Goal: Find specific page/section: Find specific page/section

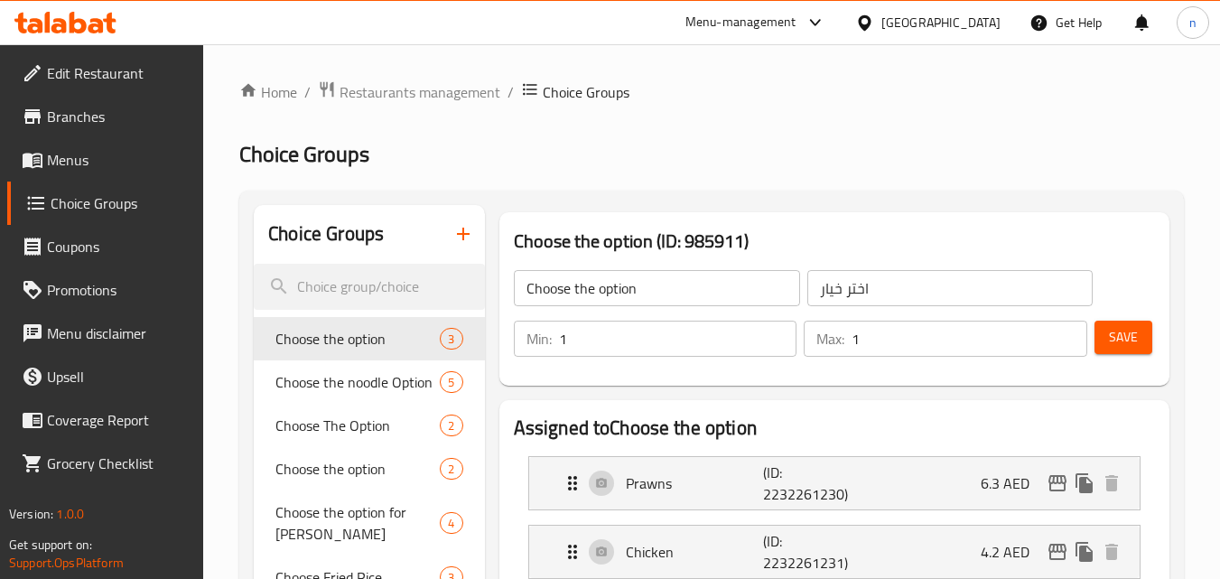
click at [87, 123] on span "Branches" at bounding box center [118, 117] width 143 height 22
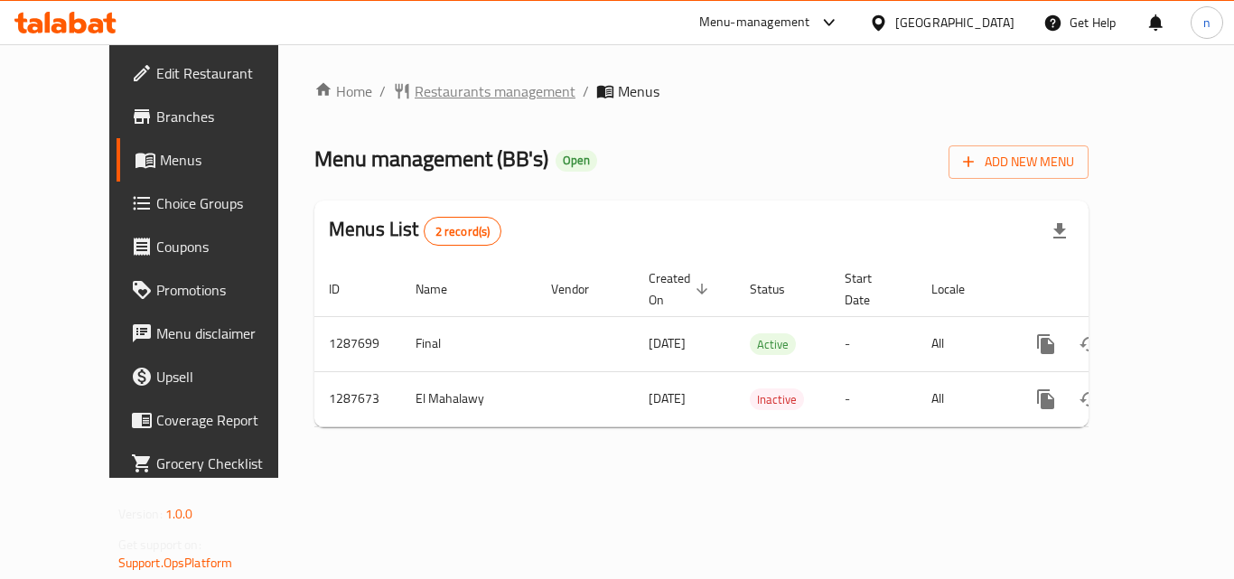
click at [423, 87] on span "Restaurants management" at bounding box center [495, 91] width 161 height 22
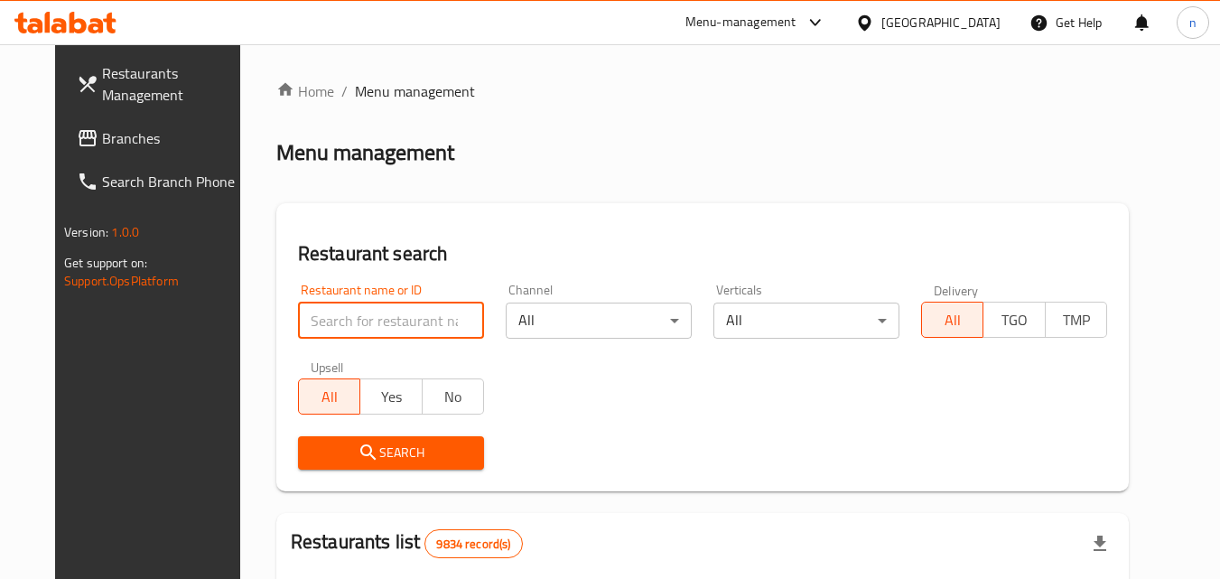
click at [403, 328] on input "search" at bounding box center [391, 321] width 186 height 36
paste input "696829"
type input "696829"
click button "Search" at bounding box center [391, 452] width 186 height 33
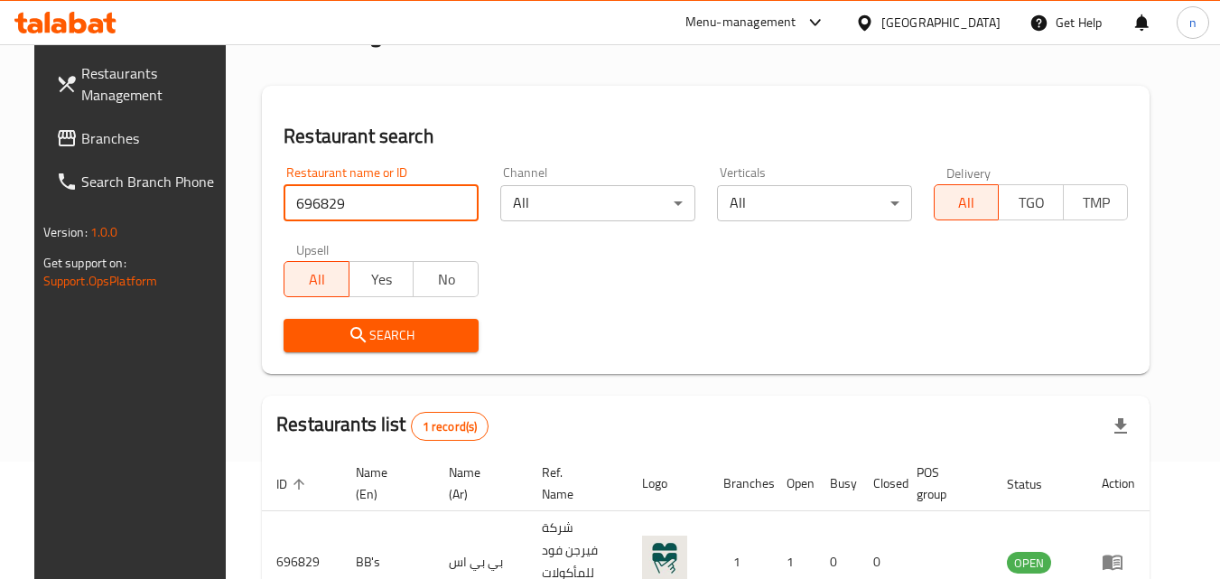
scroll to position [211, 0]
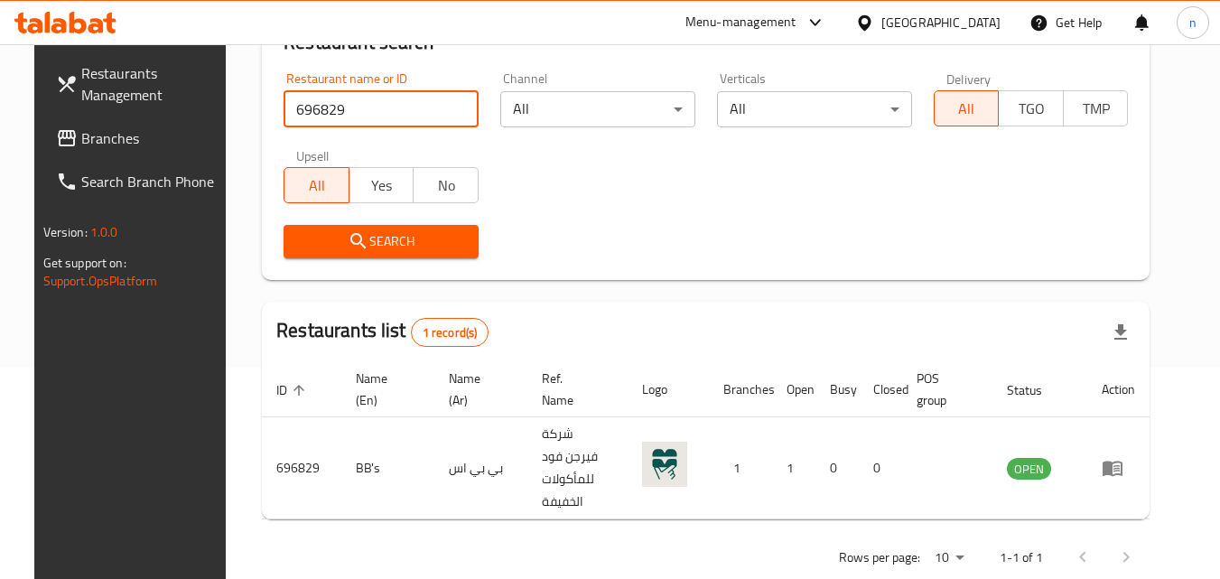
click at [81, 135] on span "Branches" at bounding box center [152, 138] width 143 height 22
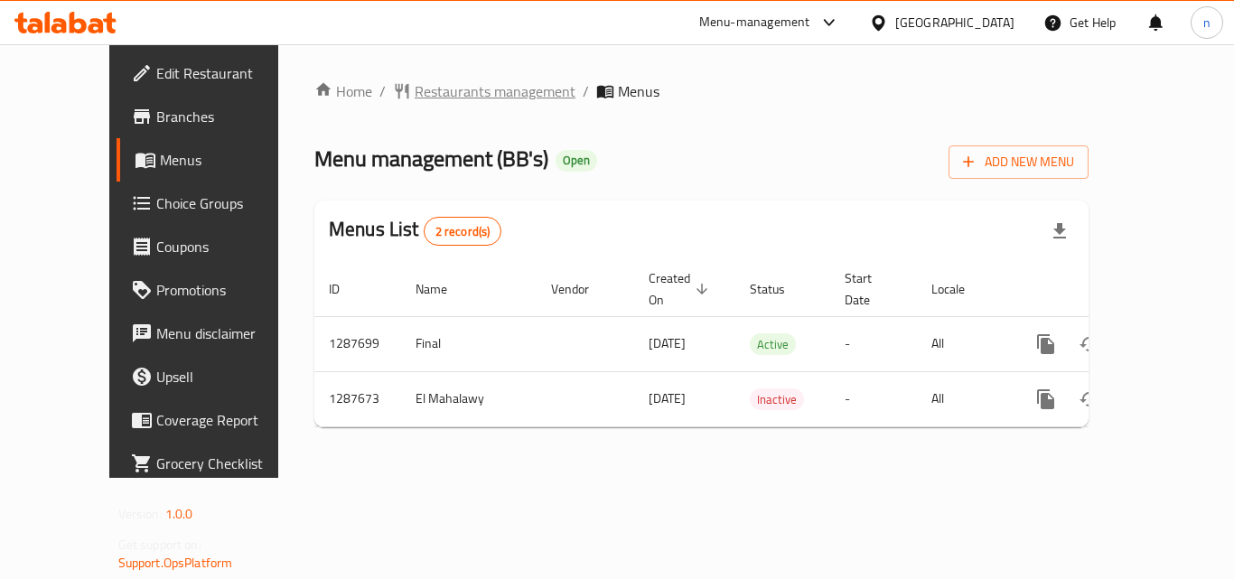
click at [456, 93] on span "Restaurants management" at bounding box center [495, 91] width 161 height 22
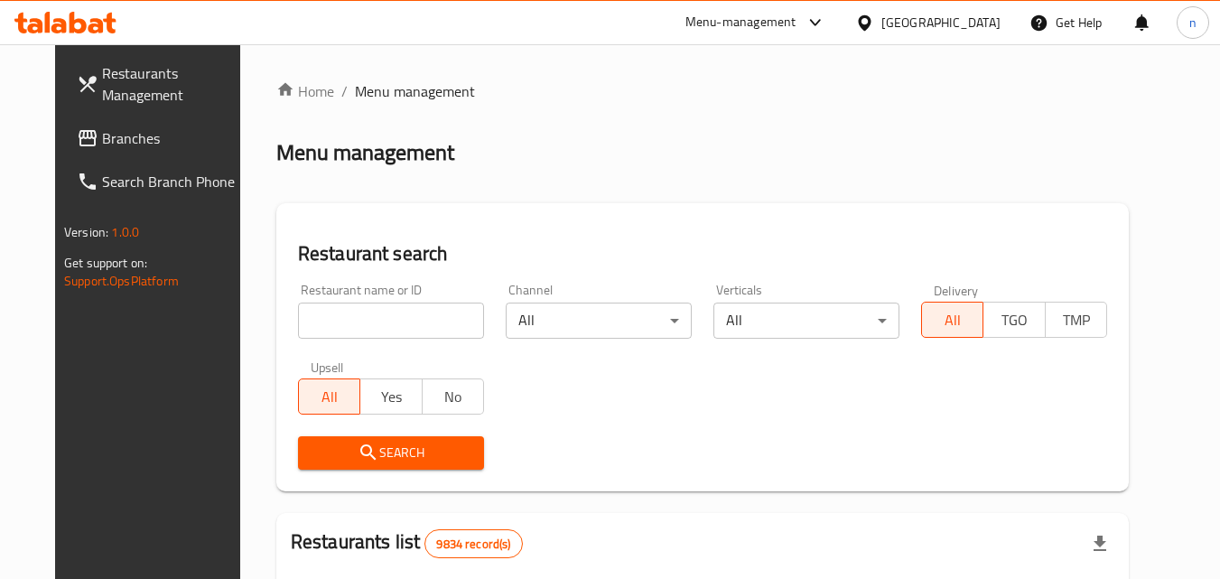
click at [411, 315] on input "search" at bounding box center [391, 321] width 186 height 36
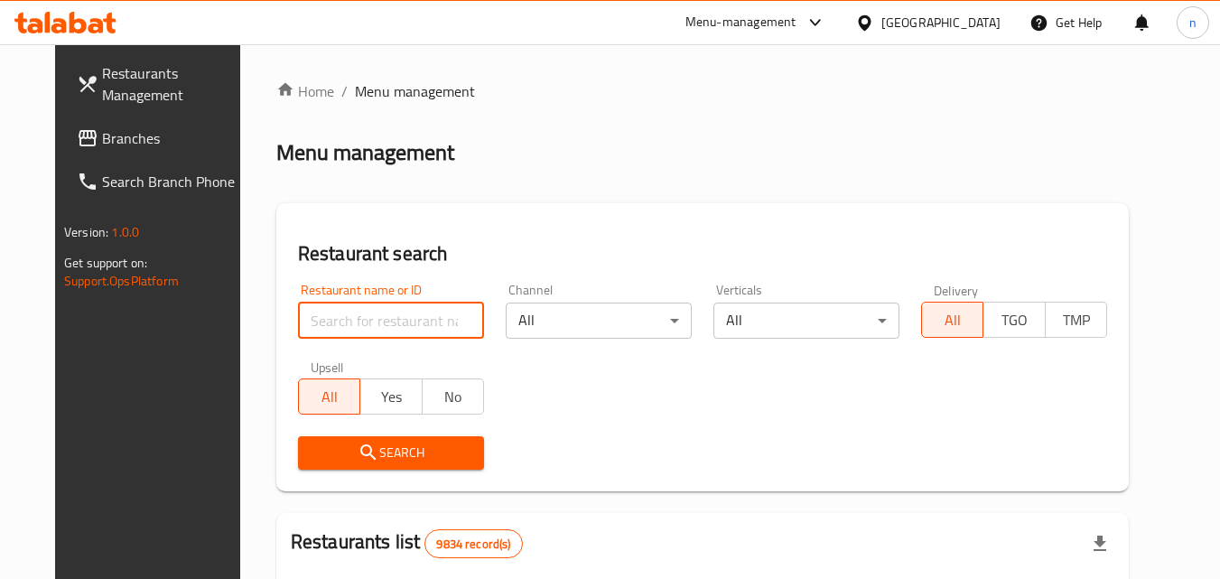
paste input "696829"
type input "696829"
click button "Search" at bounding box center [391, 452] width 186 height 33
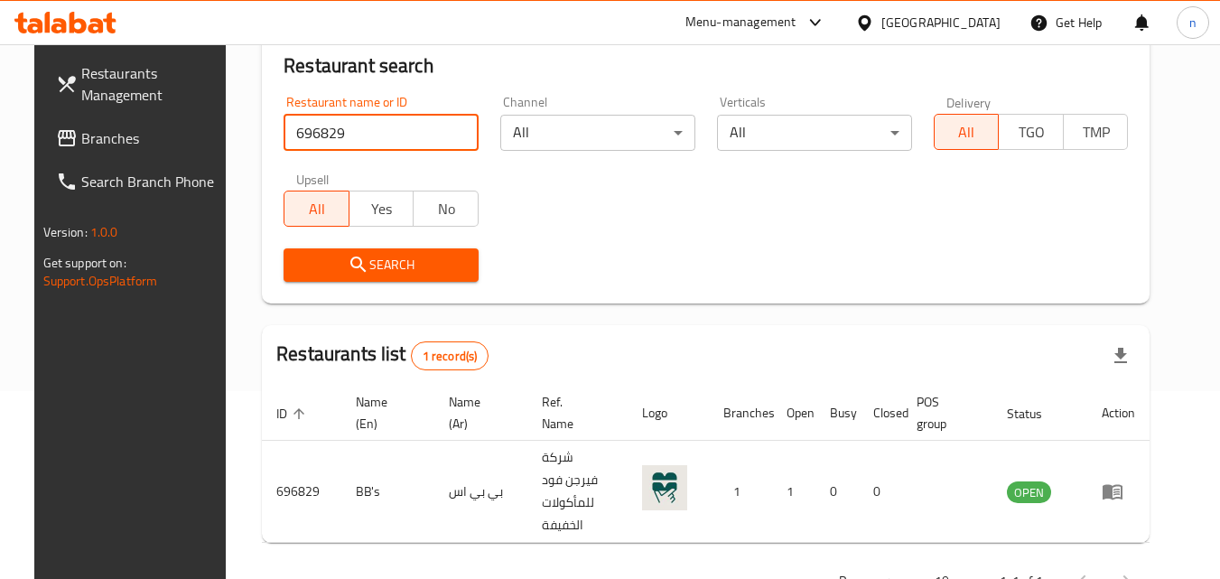
scroll to position [211, 0]
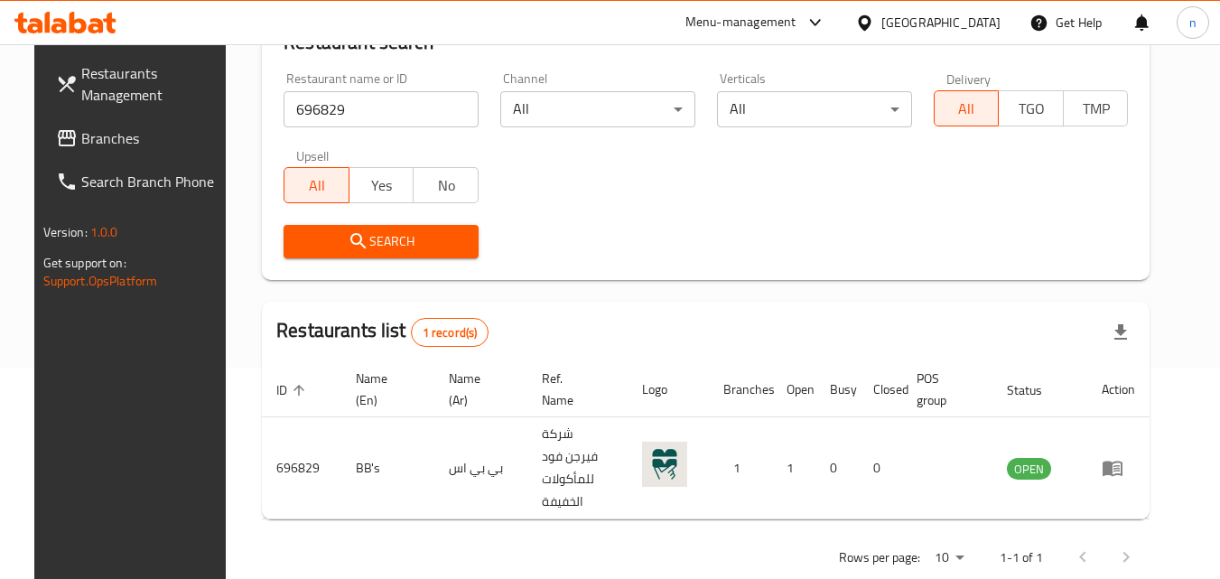
click at [987, 21] on div "Kuwait" at bounding box center [941, 23] width 119 height 20
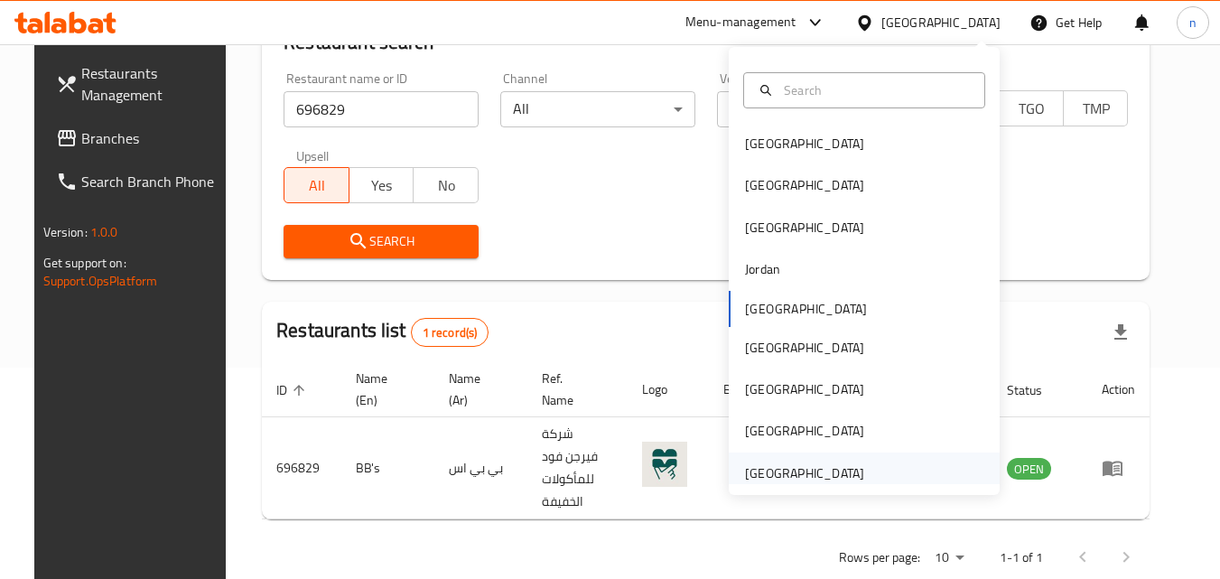
click at [811, 472] on div "[GEOGRAPHIC_DATA]" at bounding box center [804, 473] width 119 height 20
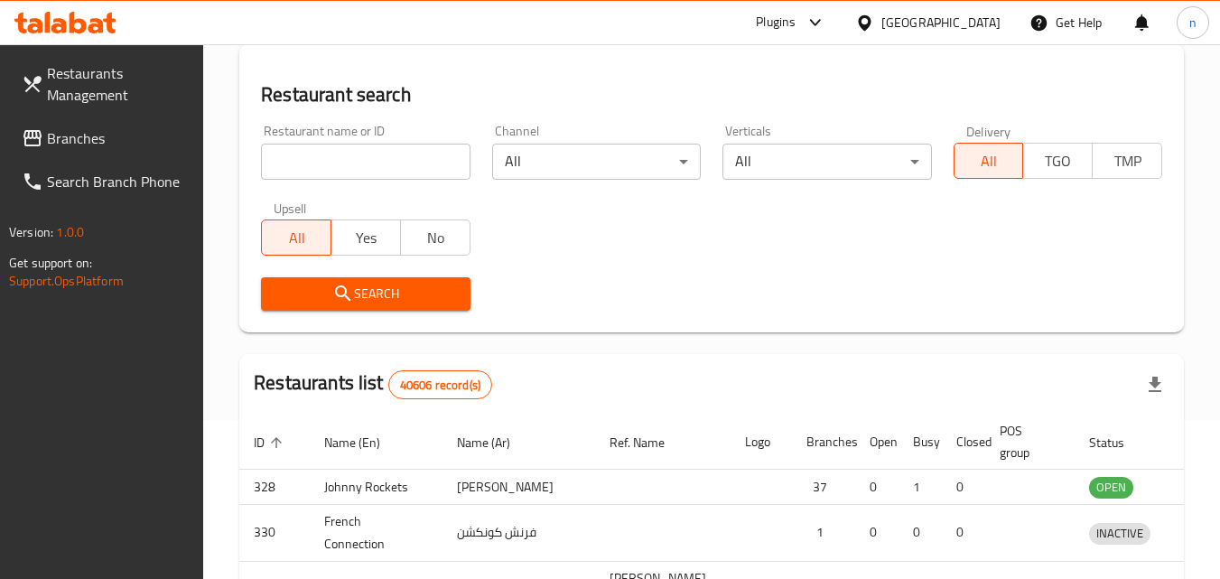
scroll to position [211, 0]
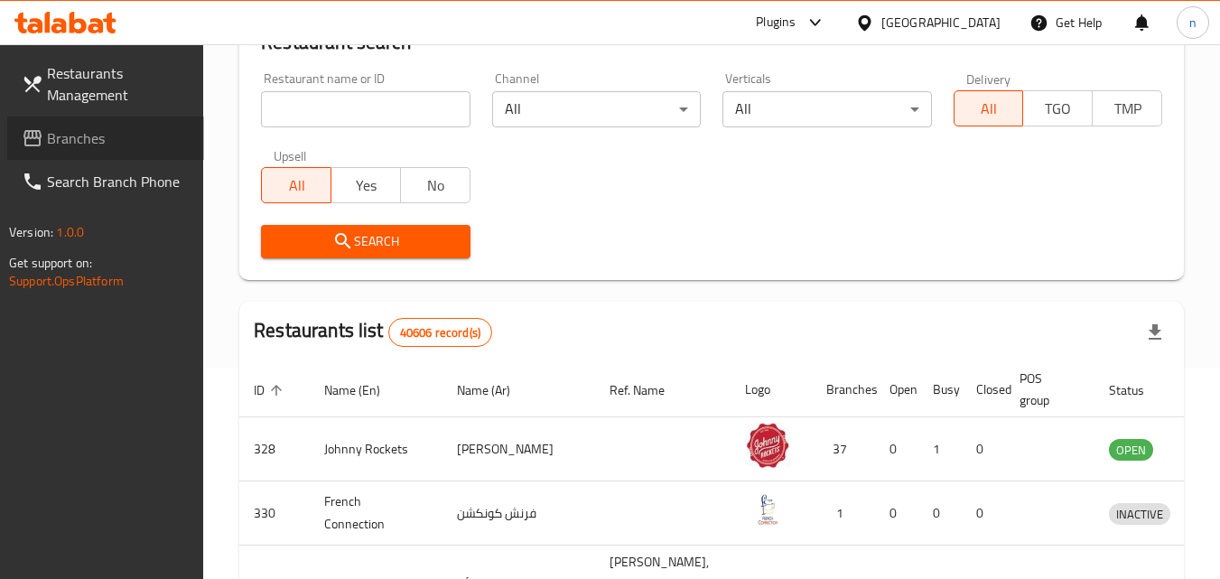
click at [79, 139] on span "Branches" at bounding box center [118, 138] width 143 height 22
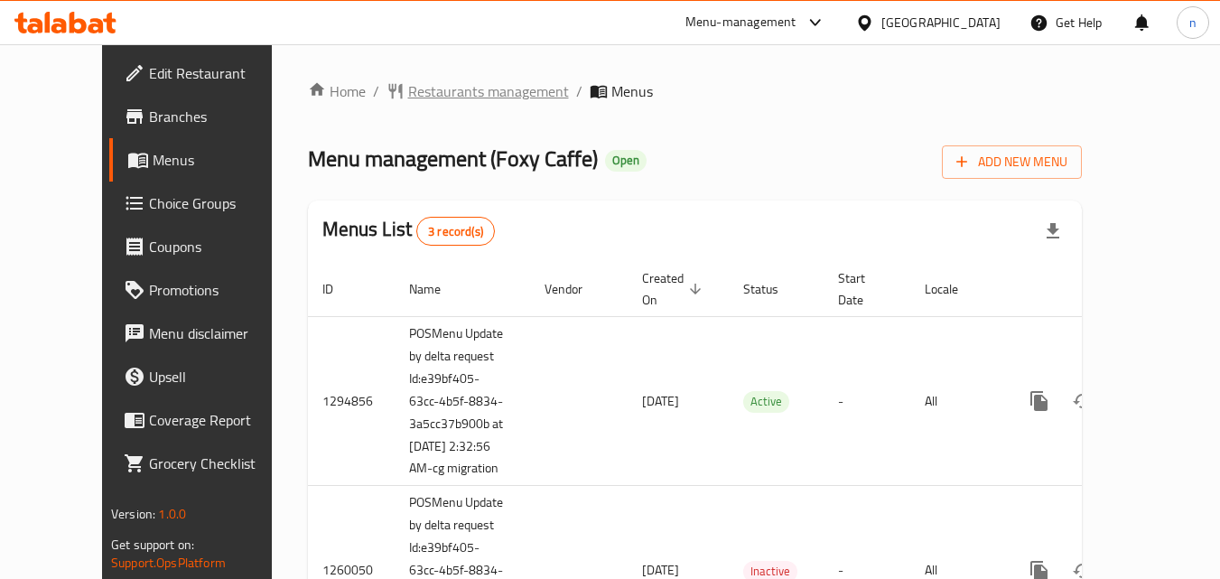
click at [419, 91] on span "Restaurants management" at bounding box center [488, 91] width 161 height 22
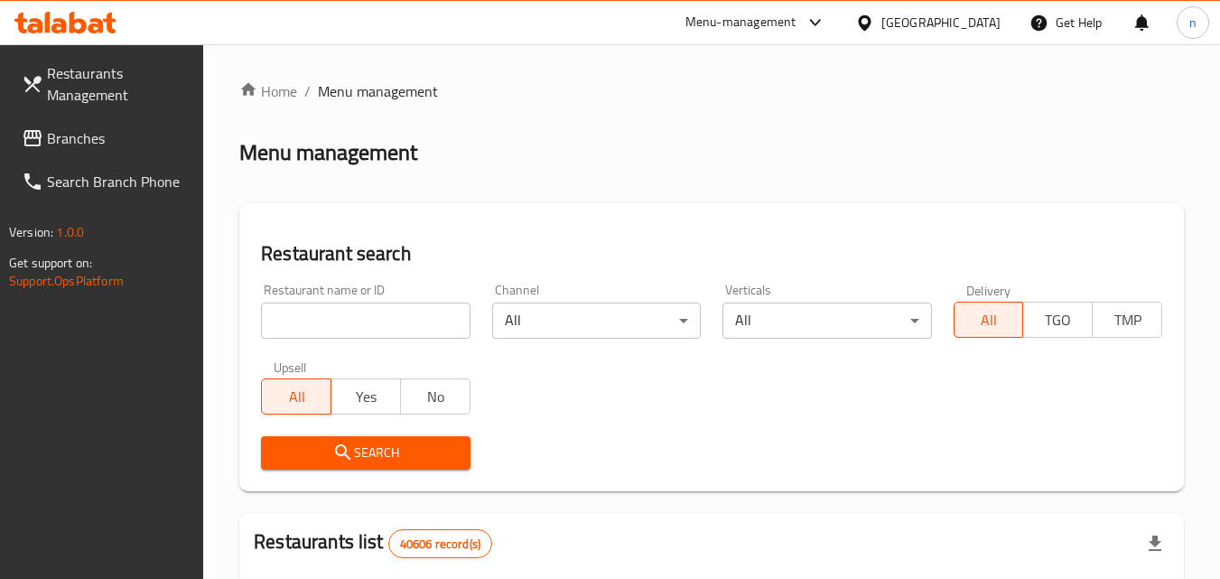
click at [360, 320] on input "search" at bounding box center [365, 321] width 209 height 36
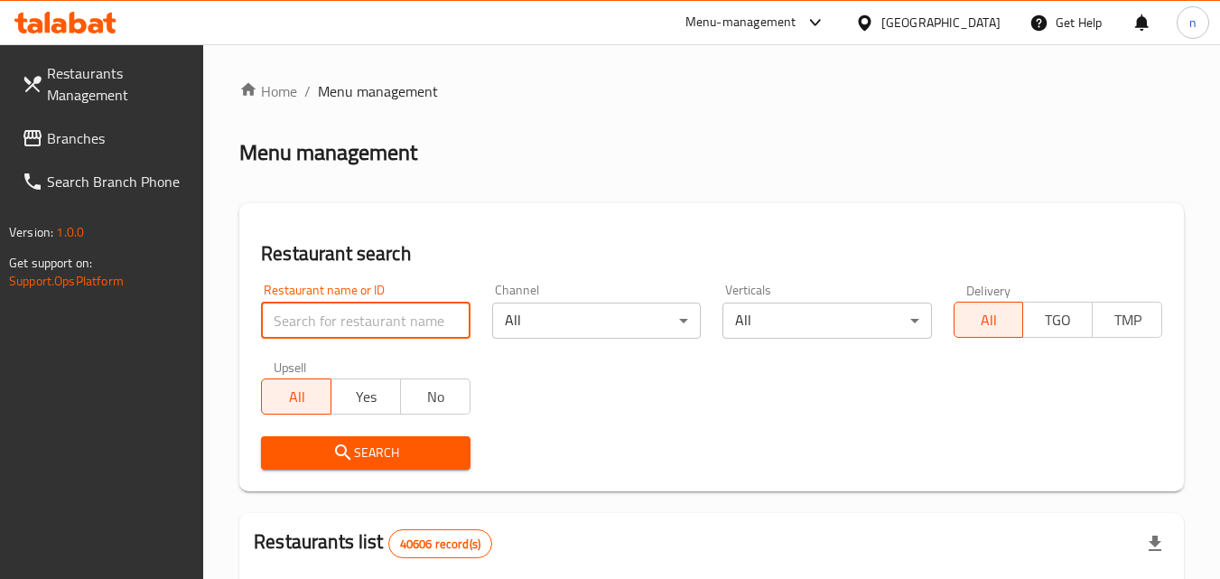
paste input "20200"
type input "20200"
click button "Search" at bounding box center [365, 452] width 209 height 33
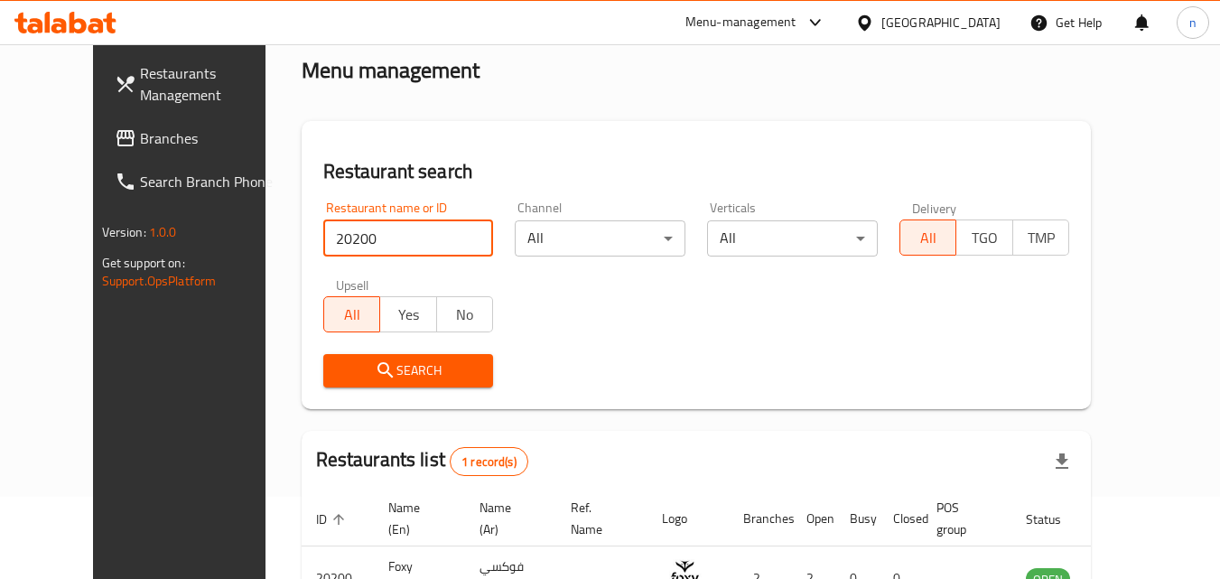
scroll to position [211, 0]
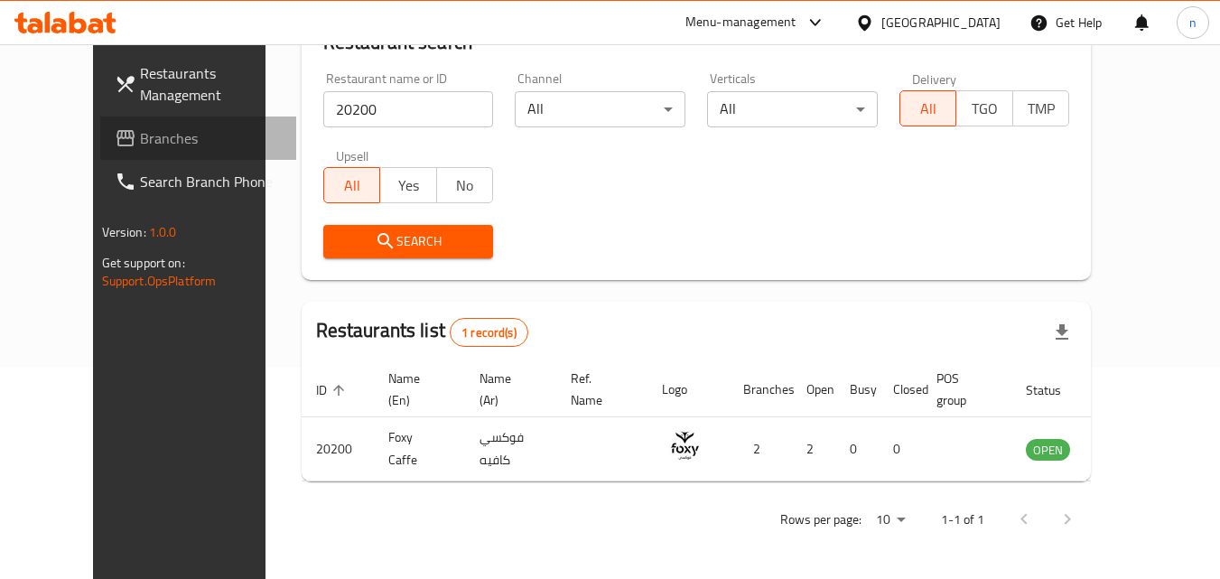
click at [140, 145] on span "Branches" at bounding box center [211, 138] width 143 height 22
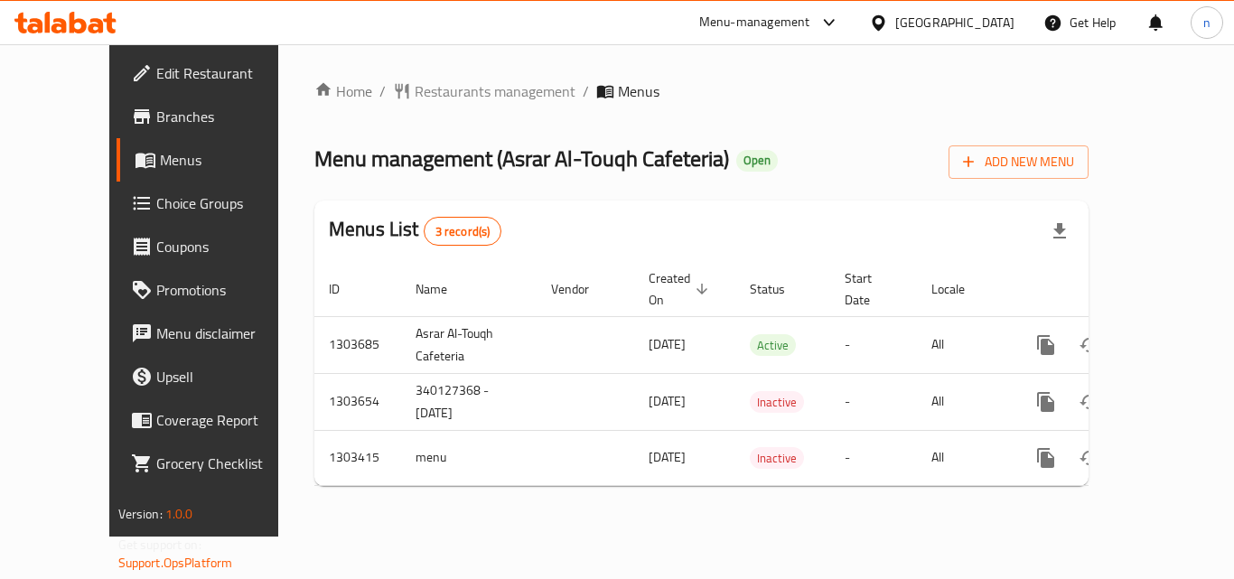
click at [424, 92] on span "Restaurants management" at bounding box center [495, 91] width 161 height 22
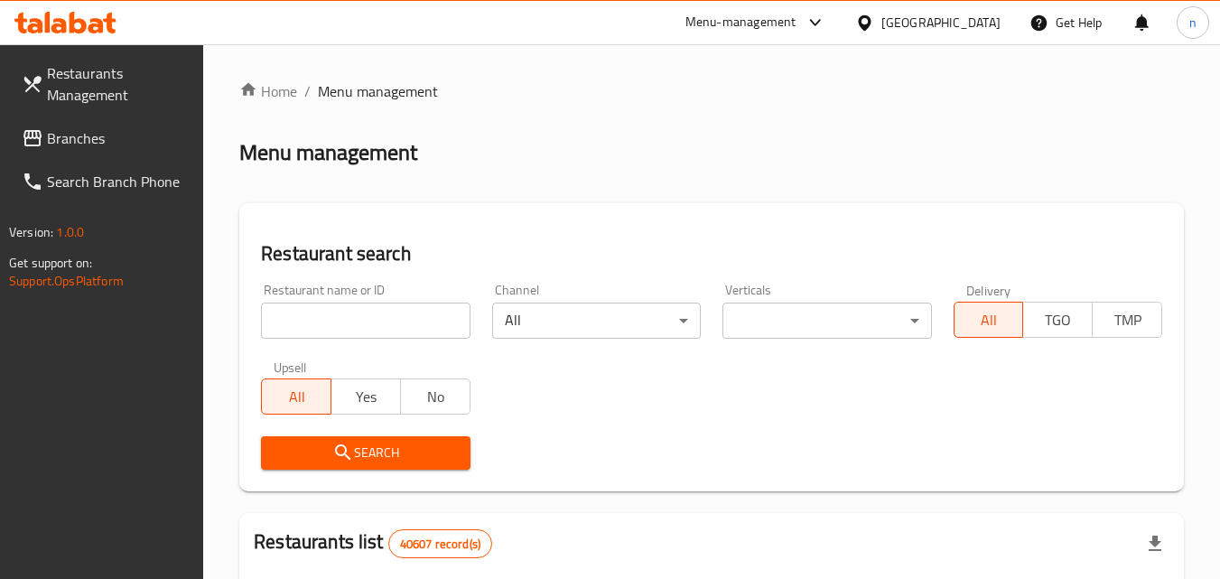
click at [369, 330] on input "search" at bounding box center [365, 321] width 209 height 36
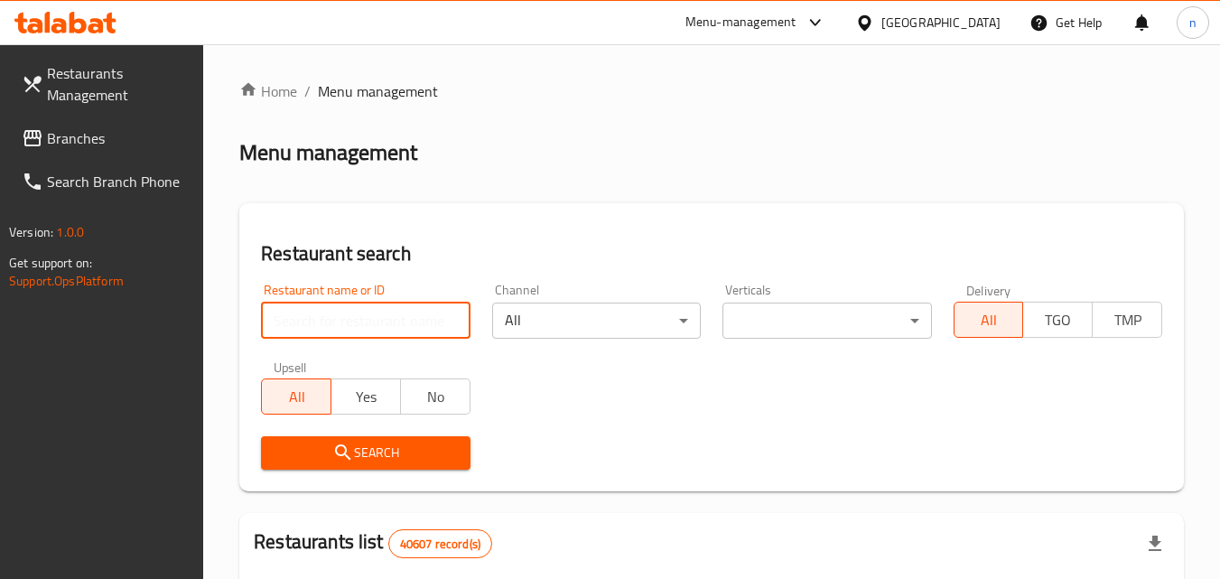
paste input "702816"
type input "702816"
click button "Search" at bounding box center [365, 452] width 209 height 33
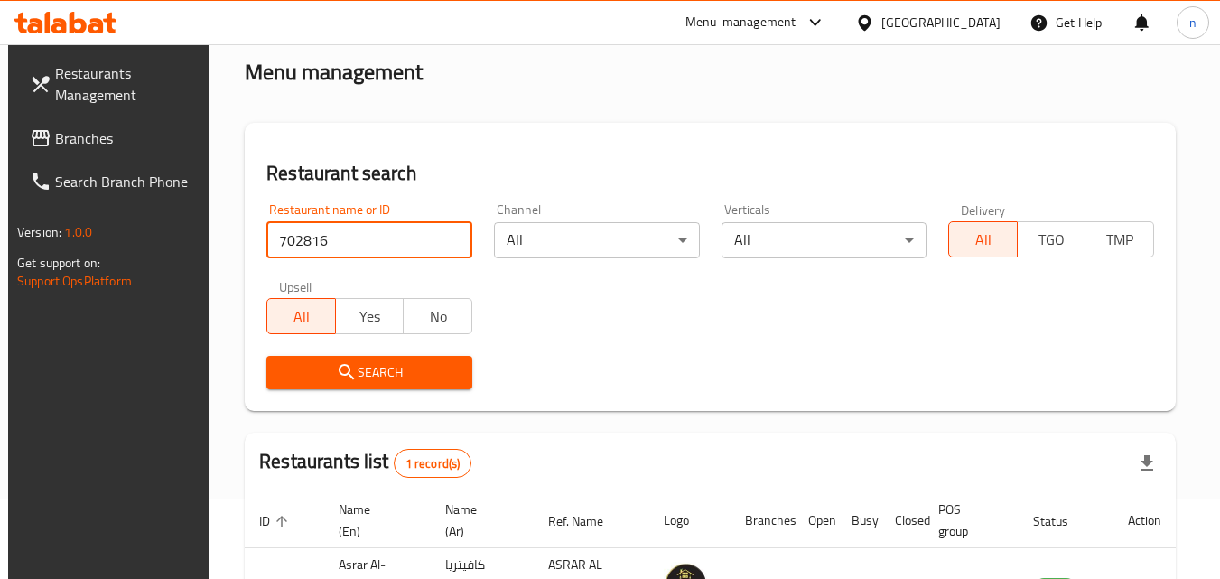
scroll to position [227, 0]
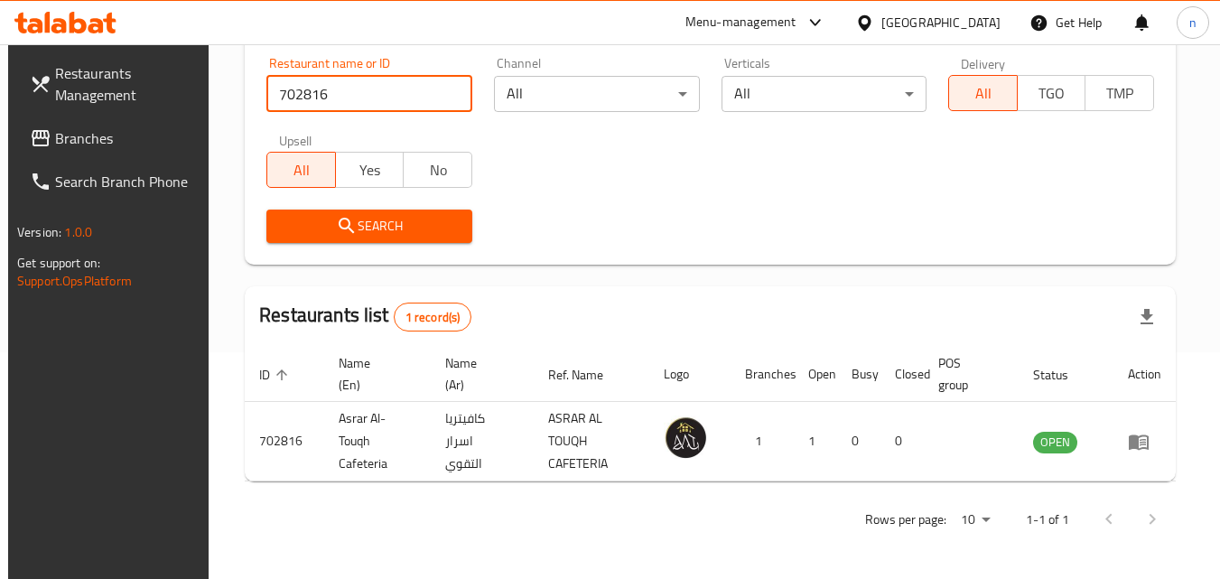
click at [73, 138] on span "Branches" at bounding box center [126, 138] width 143 height 22
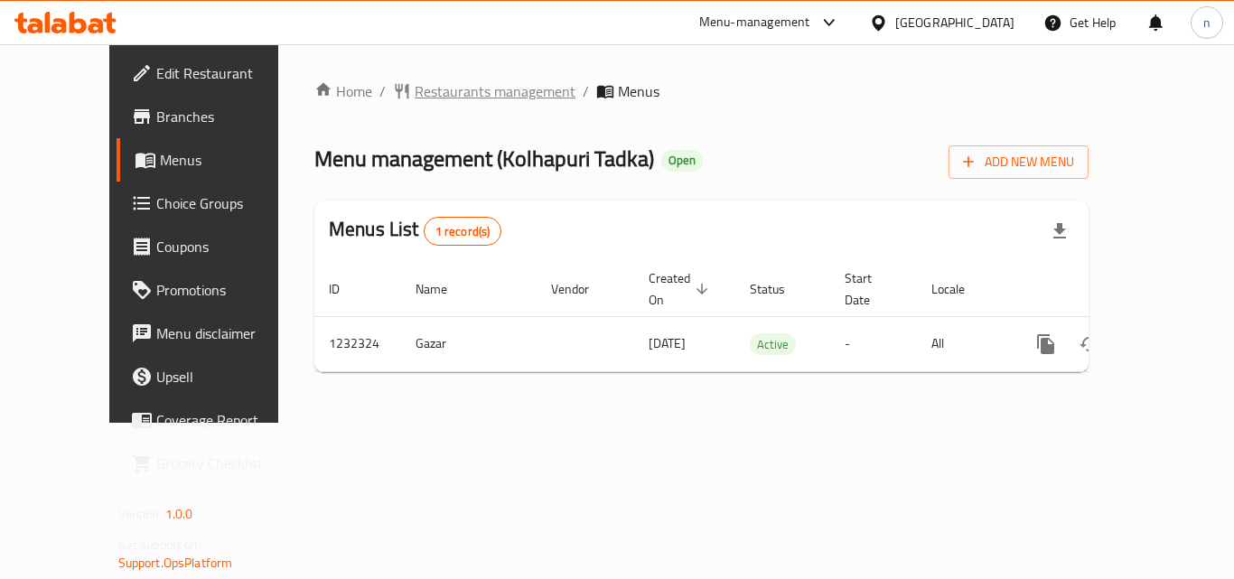
click at [434, 89] on span "Restaurants management" at bounding box center [495, 91] width 161 height 22
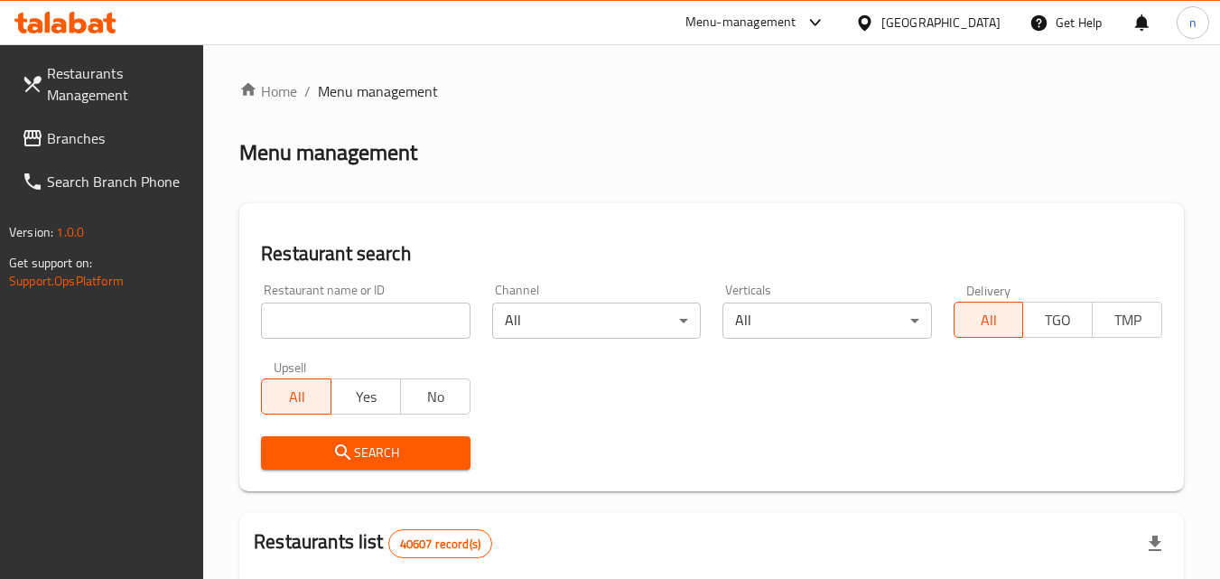
click at [368, 326] on input "search" at bounding box center [365, 321] width 209 height 36
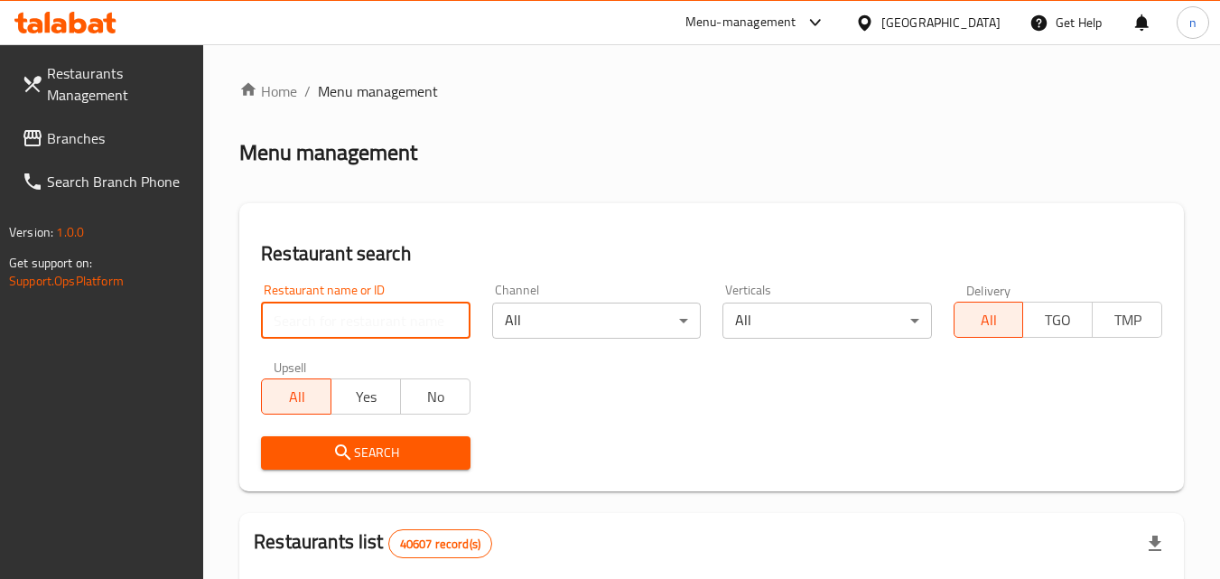
paste input "677733"
type input "677733"
click button "Search" at bounding box center [365, 452] width 209 height 33
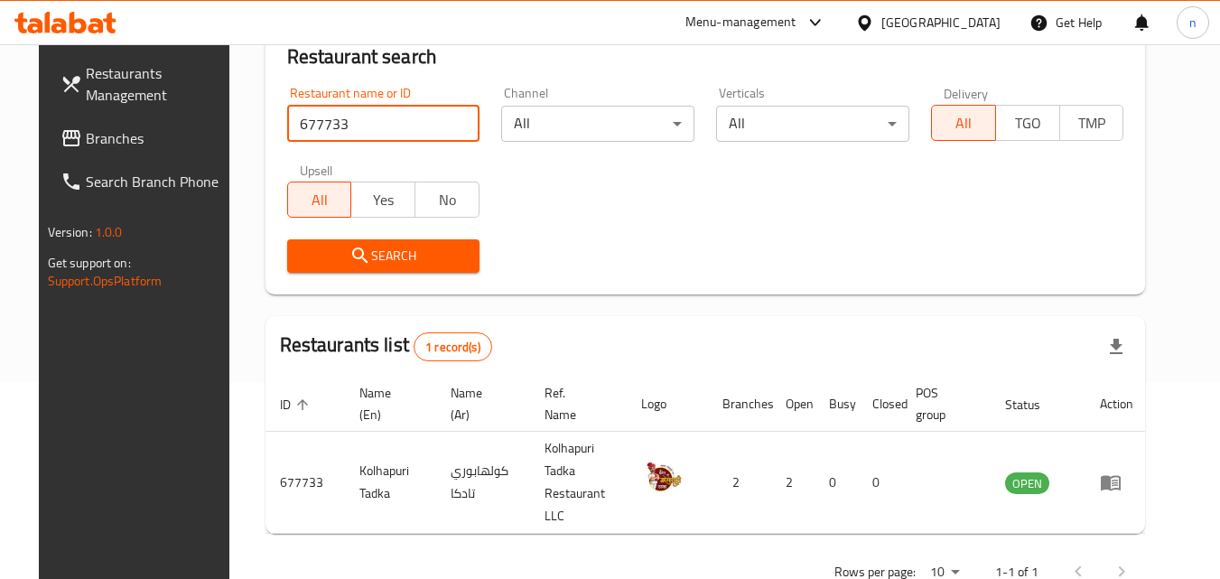
scroll to position [211, 0]
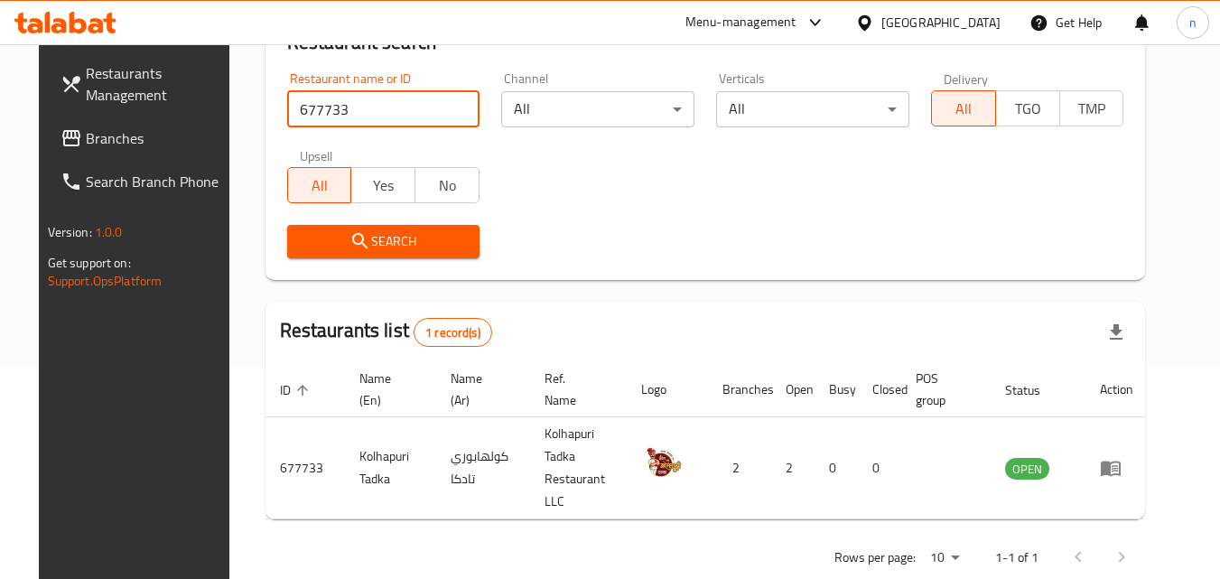
click at [86, 145] on span "Branches" at bounding box center [157, 138] width 143 height 22
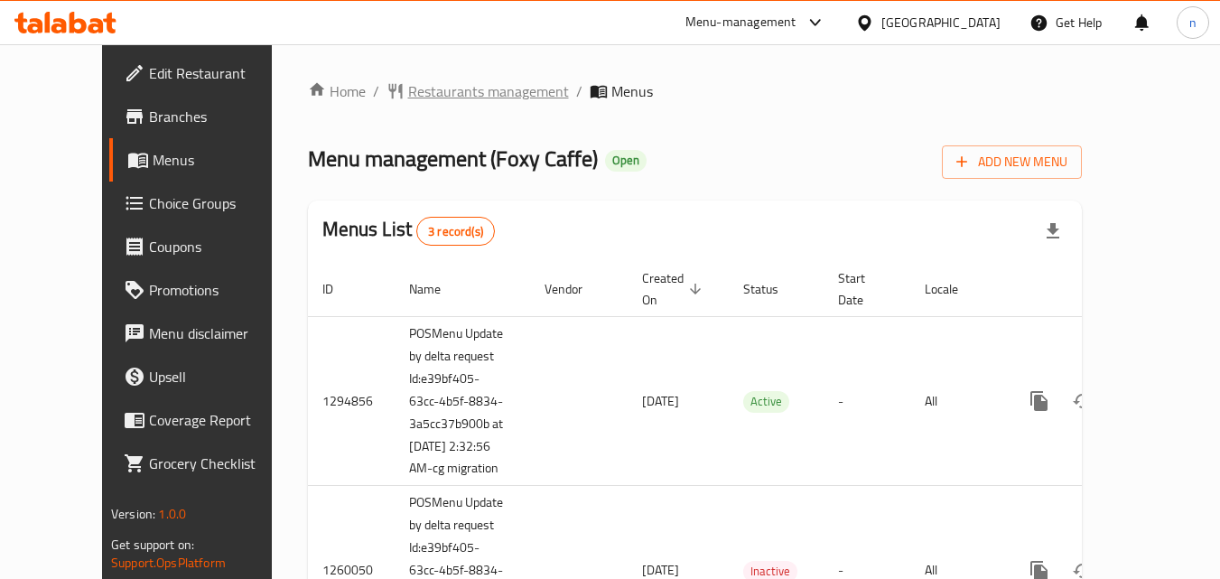
click at [434, 102] on span "Restaurants management" at bounding box center [488, 91] width 161 height 22
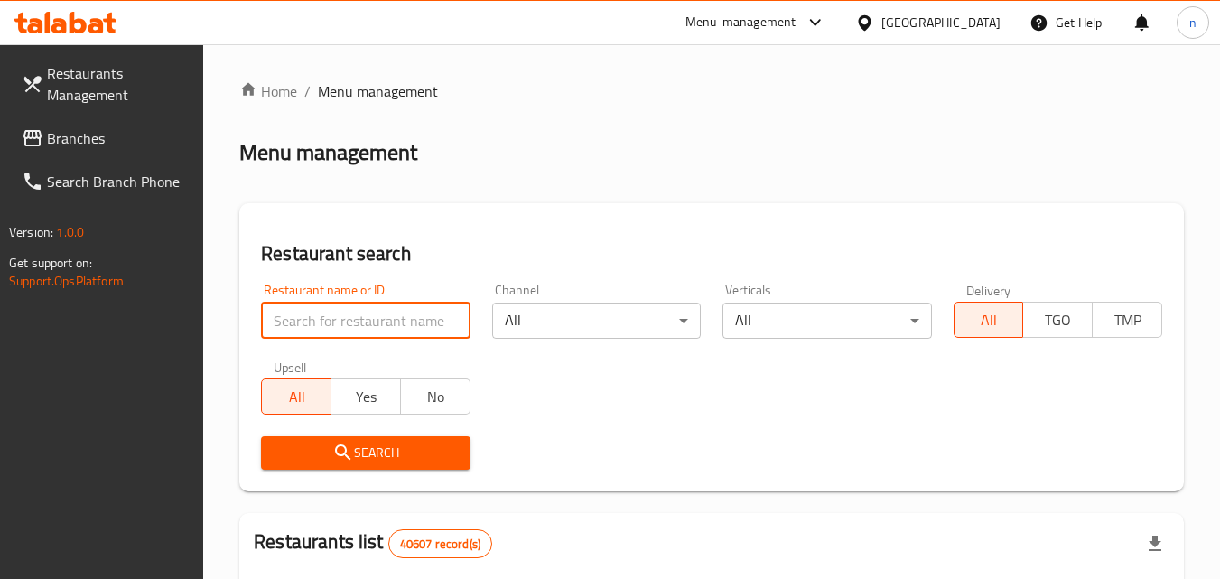
click at [397, 328] on input "search" at bounding box center [365, 321] width 209 height 36
paste input "20200"
type input "20200"
click button "Search" at bounding box center [365, 452] width 209 height 33
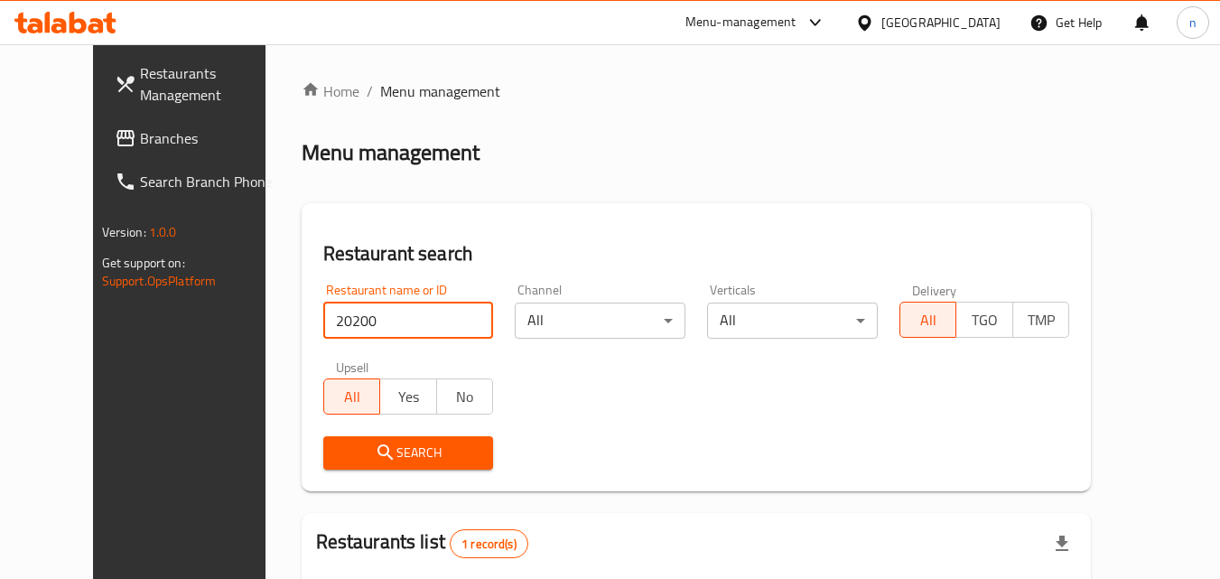
scroll to position [211, 0]
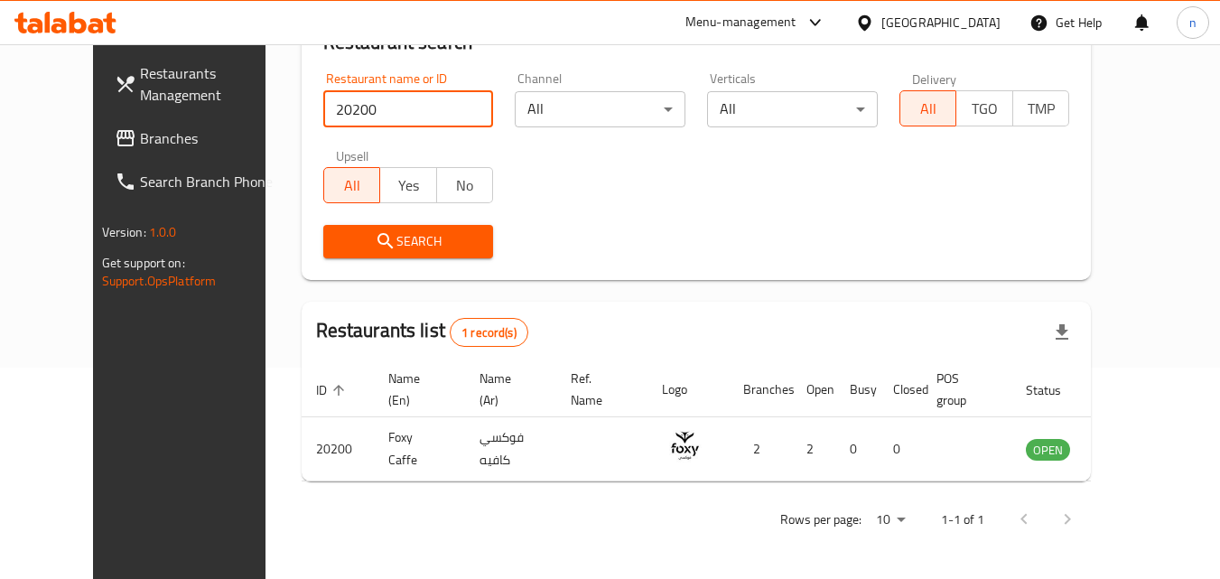
click at [100, 123] on link "Branches" at bounding box center [198, 138] width 197 height 43
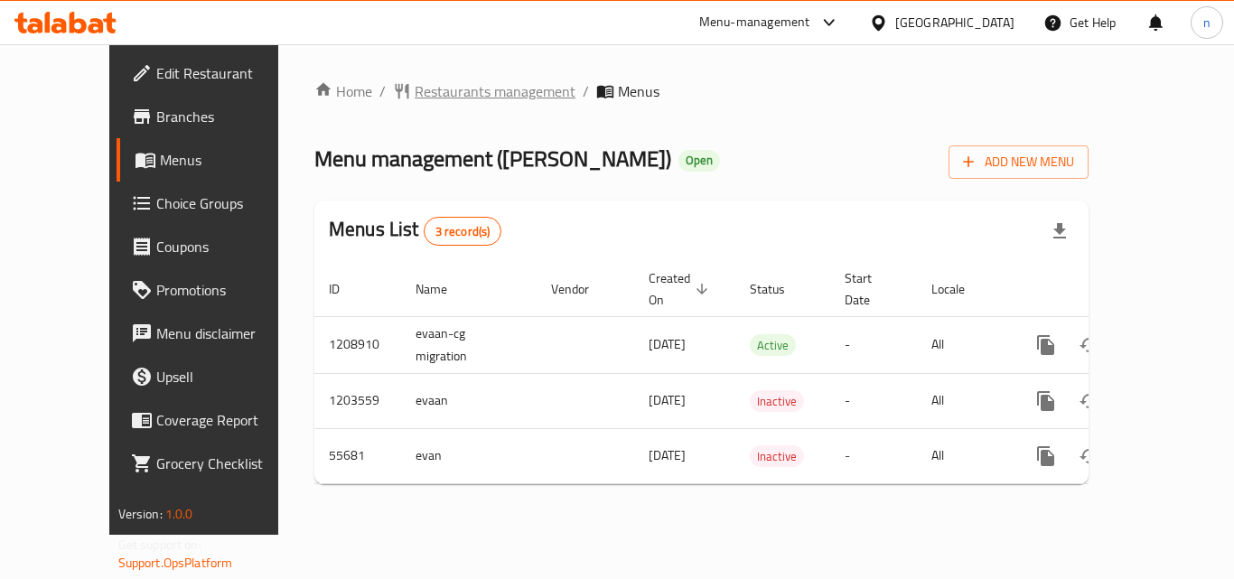
click at [419, 88] on span "Restaurants management" at bounding box center [495, 91] width 161 height 22
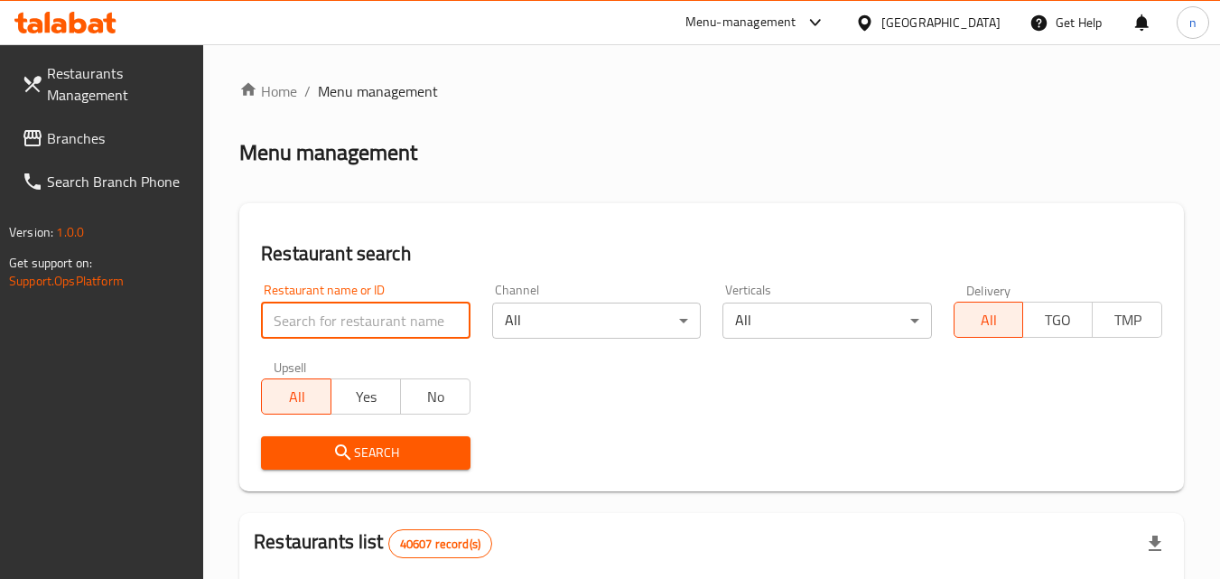
click at [357, 328] on input "search" at bounding box center [365, 321] width 209 height 36
paste input "27356"
type input "27356"
click button "Search" at bounding box center [365, 452] width 209 height 33
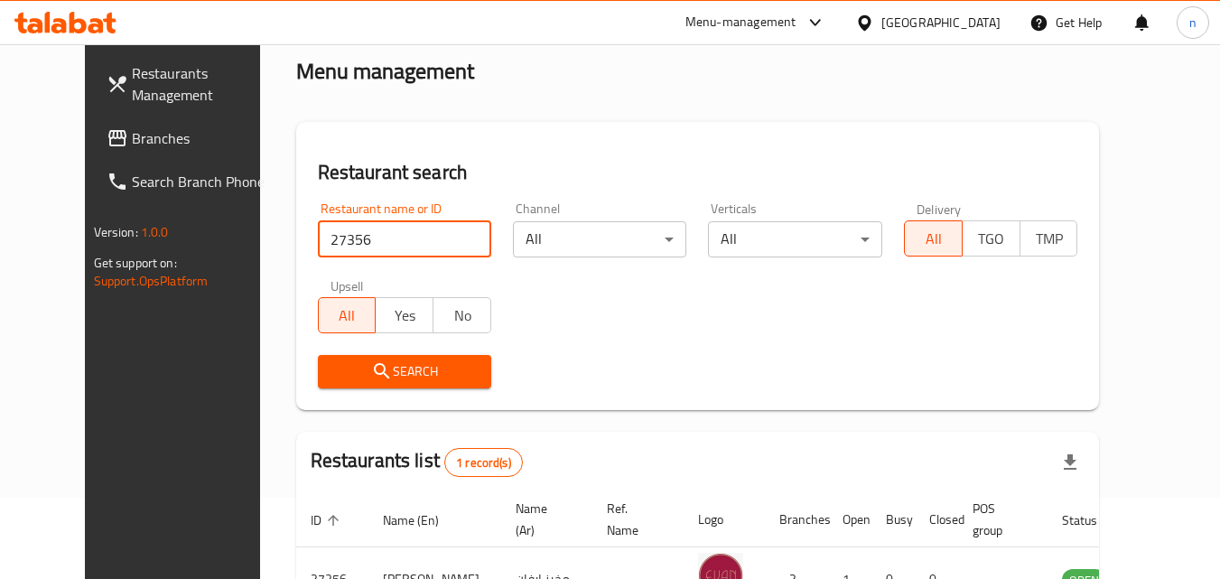
scroll to position [211, 0]
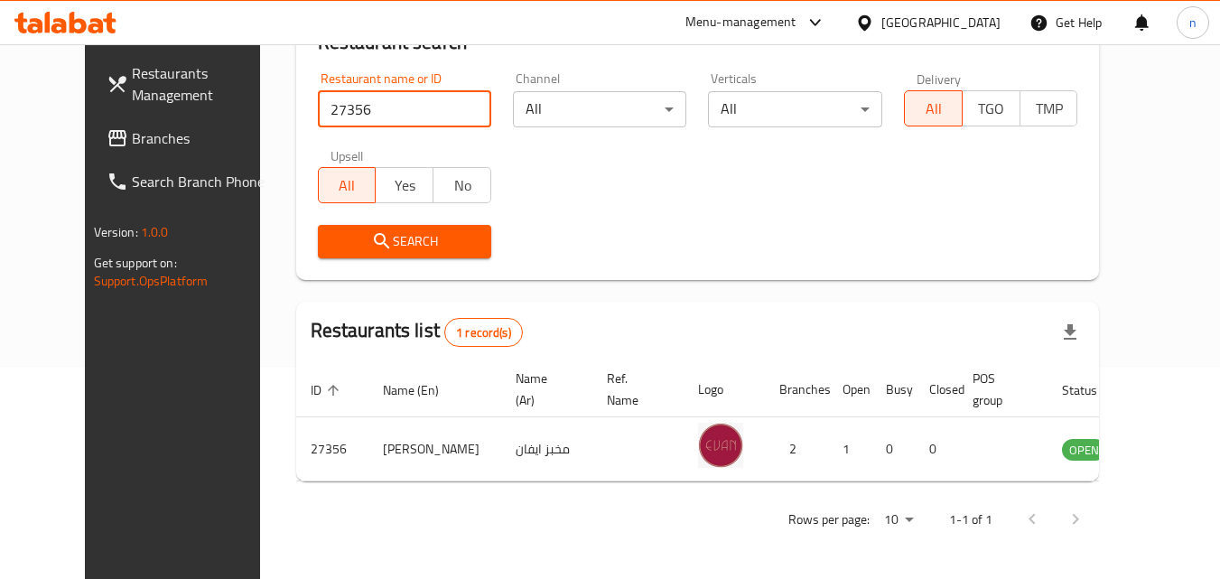
click at [132, 142] on span "Branches" at bounding box center [203, 138] width 143 height 22
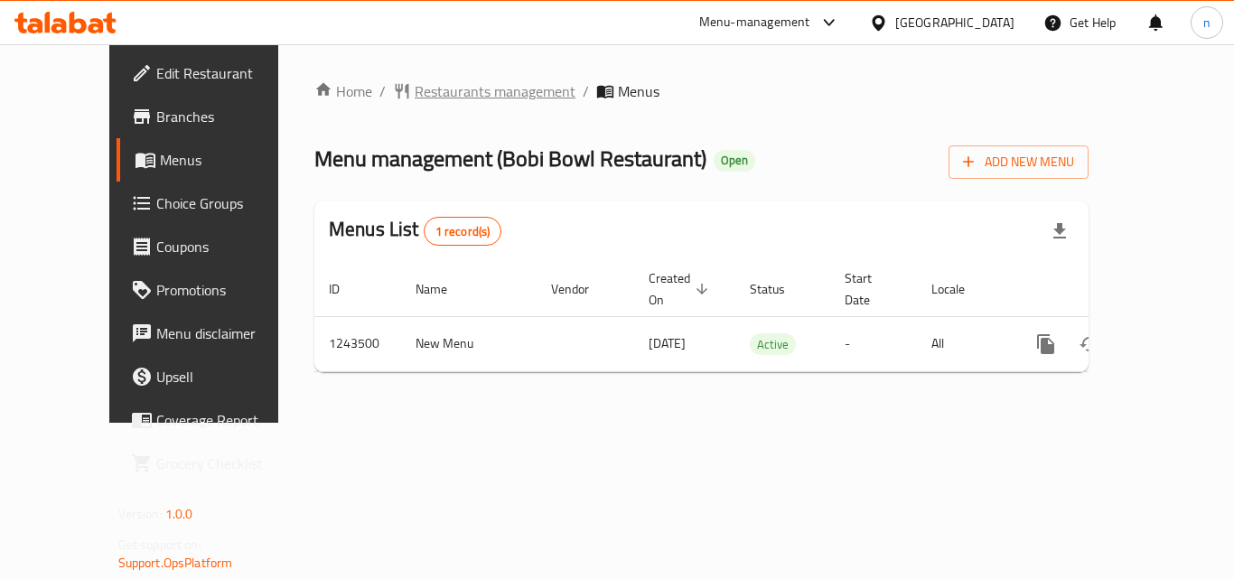
click at [436, 96] on span "Restaurants management" at bounding box center [495, 91] width 161 height 22
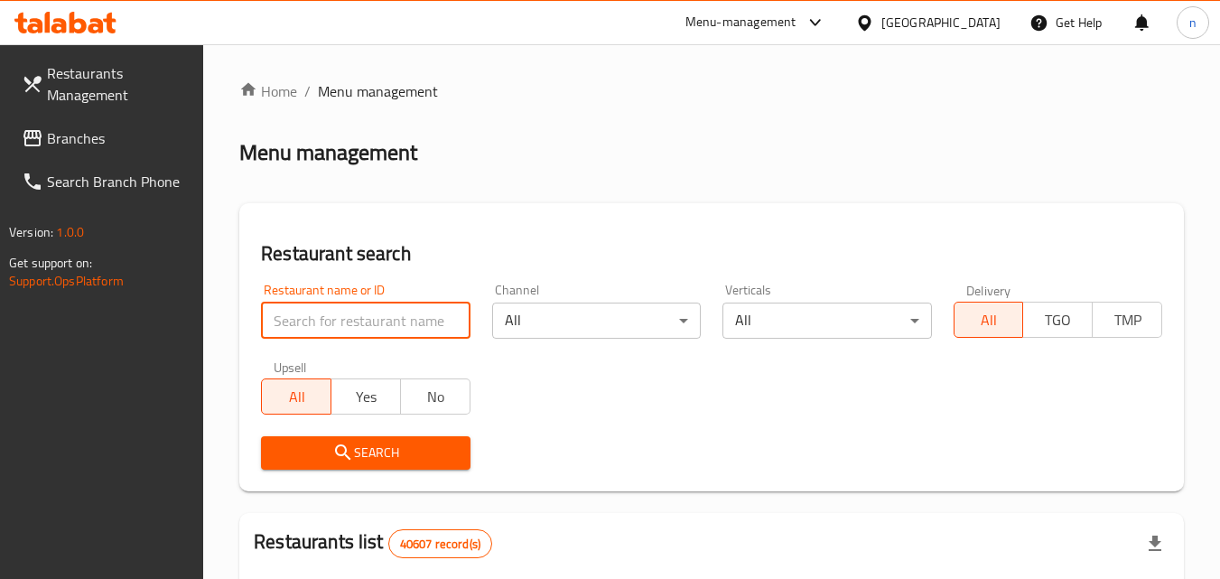
click at [423, 326] on input "search" at bounding box center [365, 321] width 209 height 36
paste input "681661"
type input "681661"
click button "Search" at bounding box center [365, 452] width 209 height 33
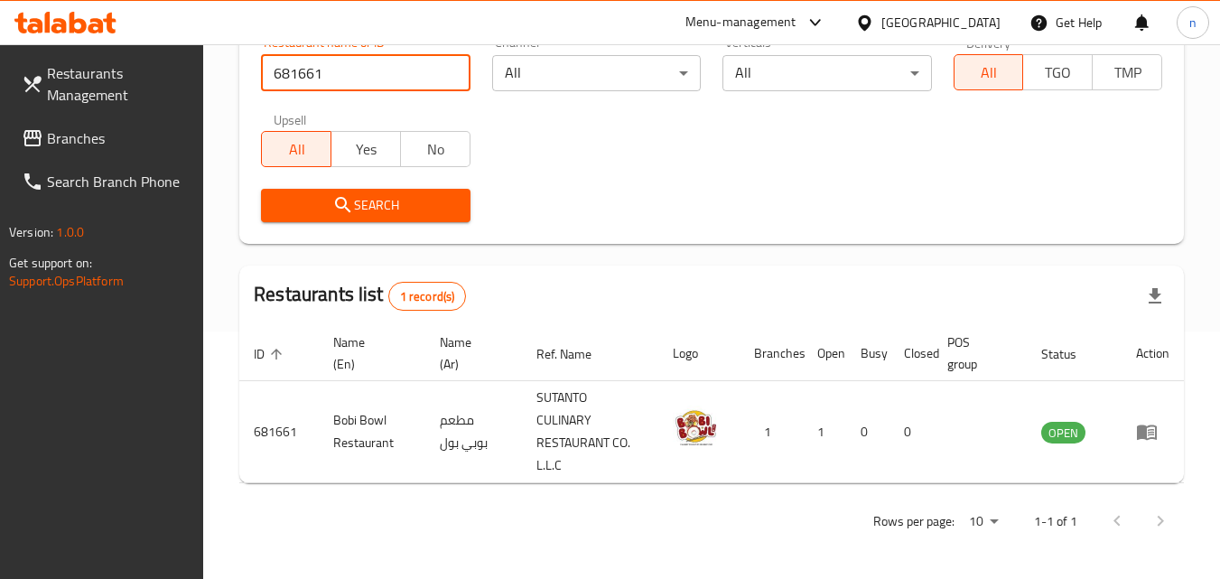
scroll to position [249, 0]
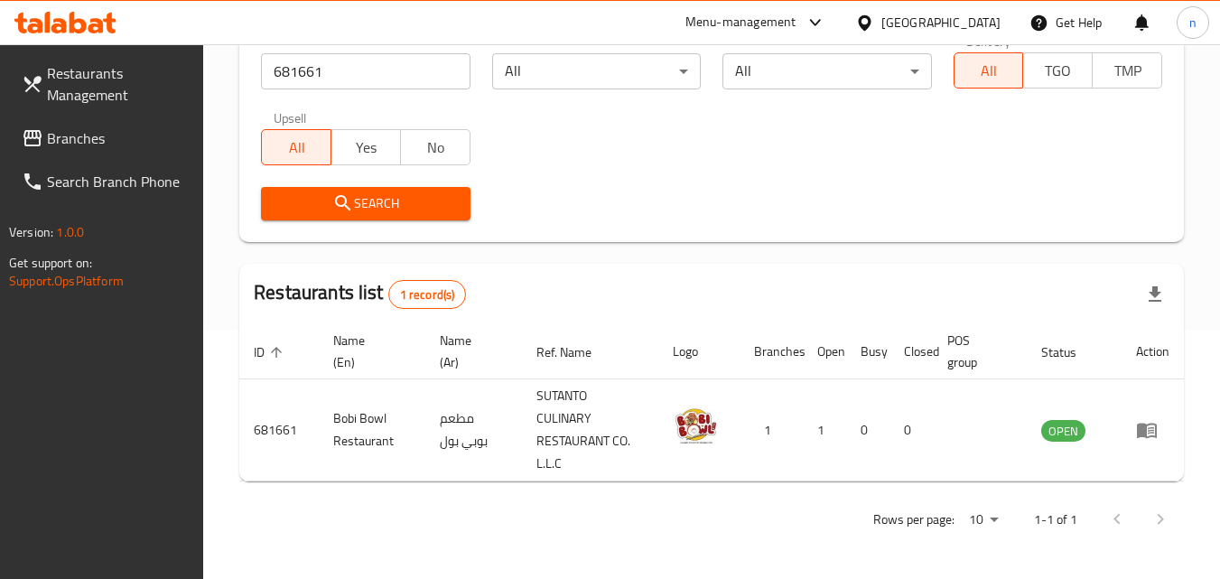
click at [936, 24] on div "[GEOGRAPHIC_DATA]" at bounding box center [941, 23] width 119 height 20
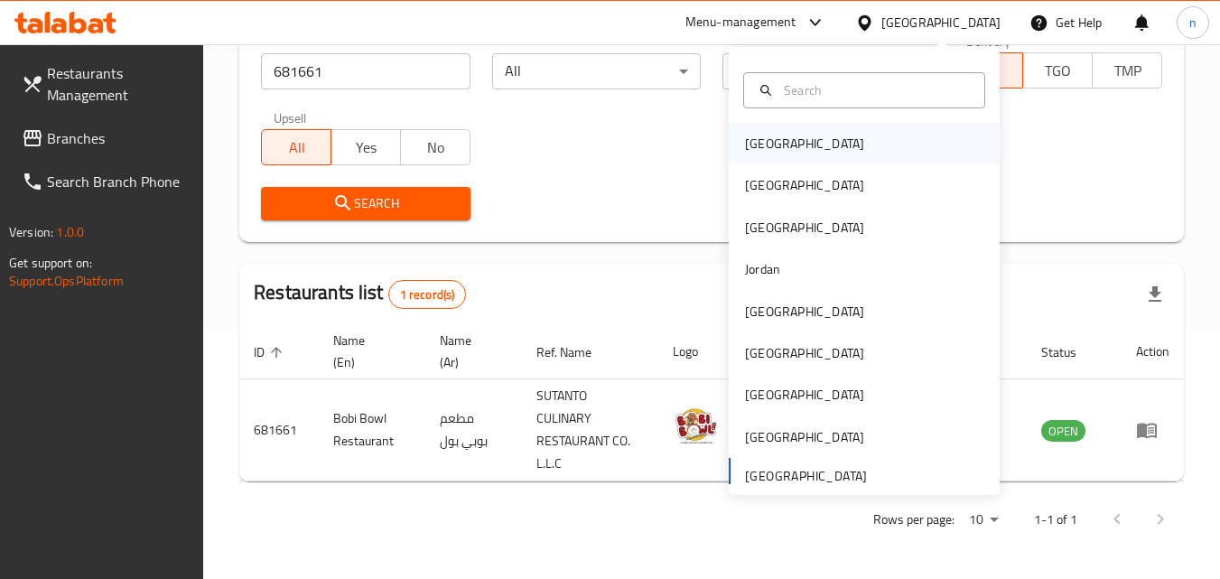
click at [753, 144] on div "Bahrain" at bounding box center [804, 144] width 119 height 20
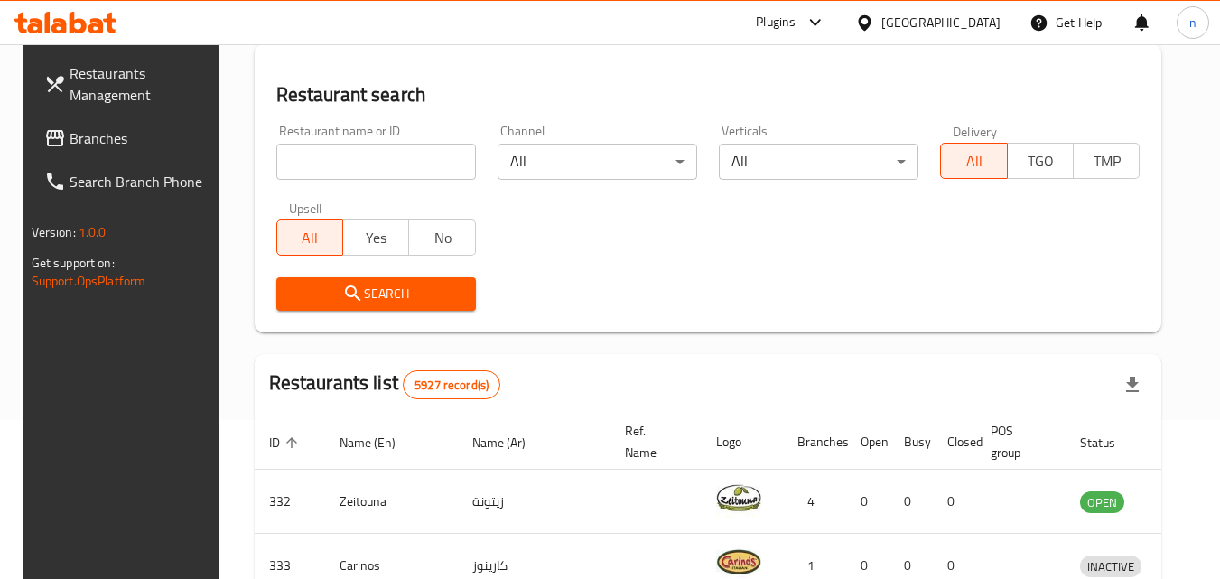
scroll to position [249, 0]
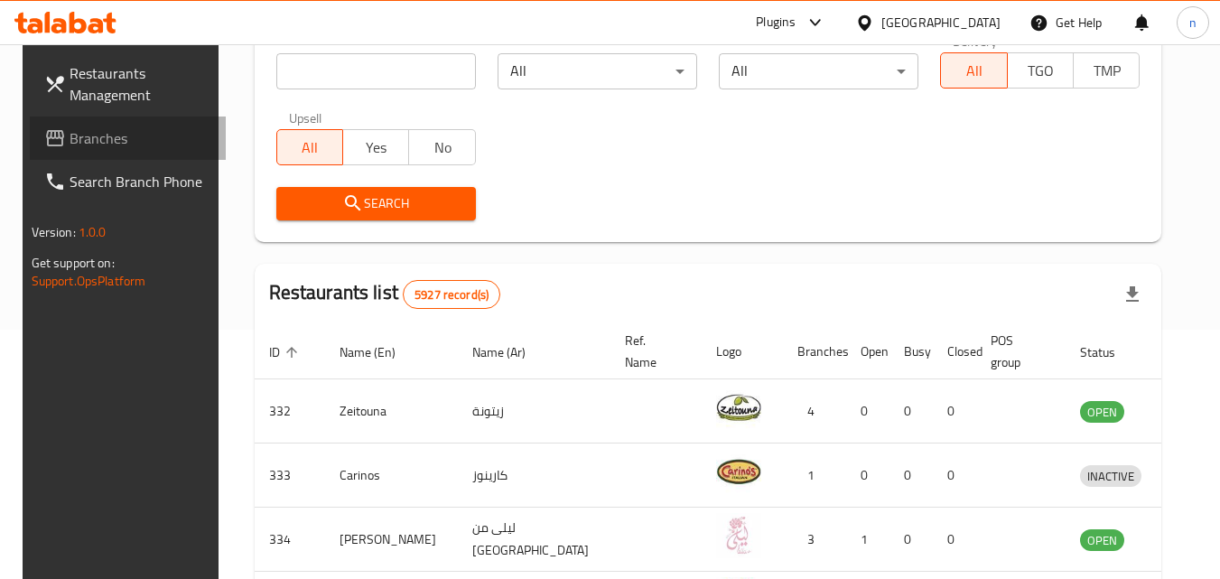
drag, startPoint x: 69, startPoint y: 137, endPoint x: 93, endPoint y: 143, distance: 25.0
click at [70, 137] on span "Branches" at bounding box center [141, 138] width 143 height 22
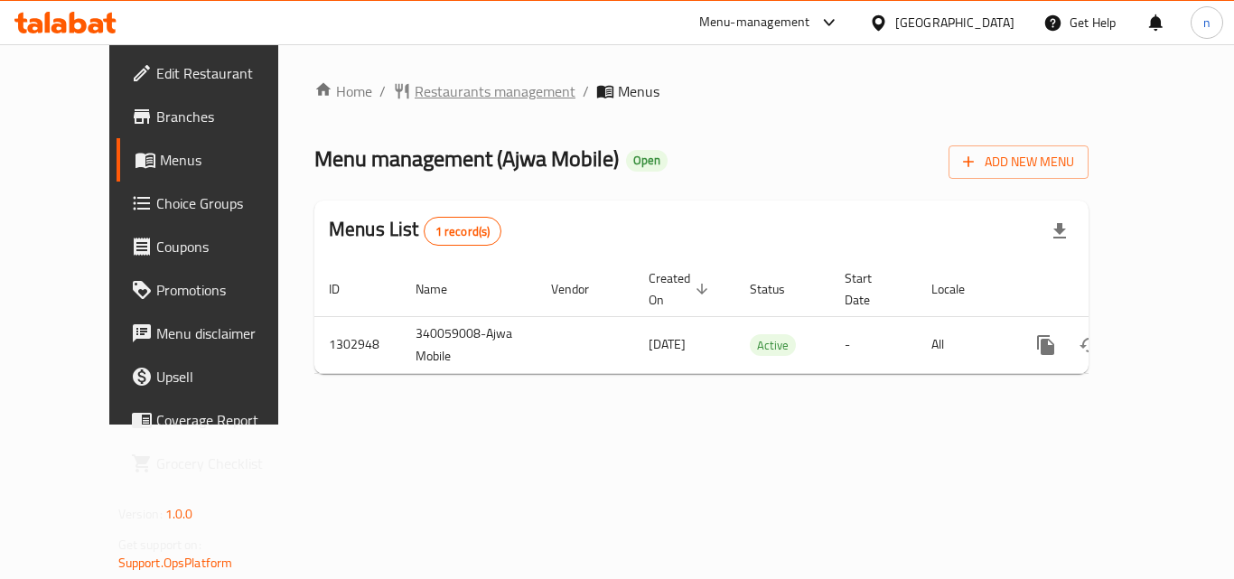
click at [446, 97] on span "Restaurants management" at bounding box center [495, 91] width 161 height 22
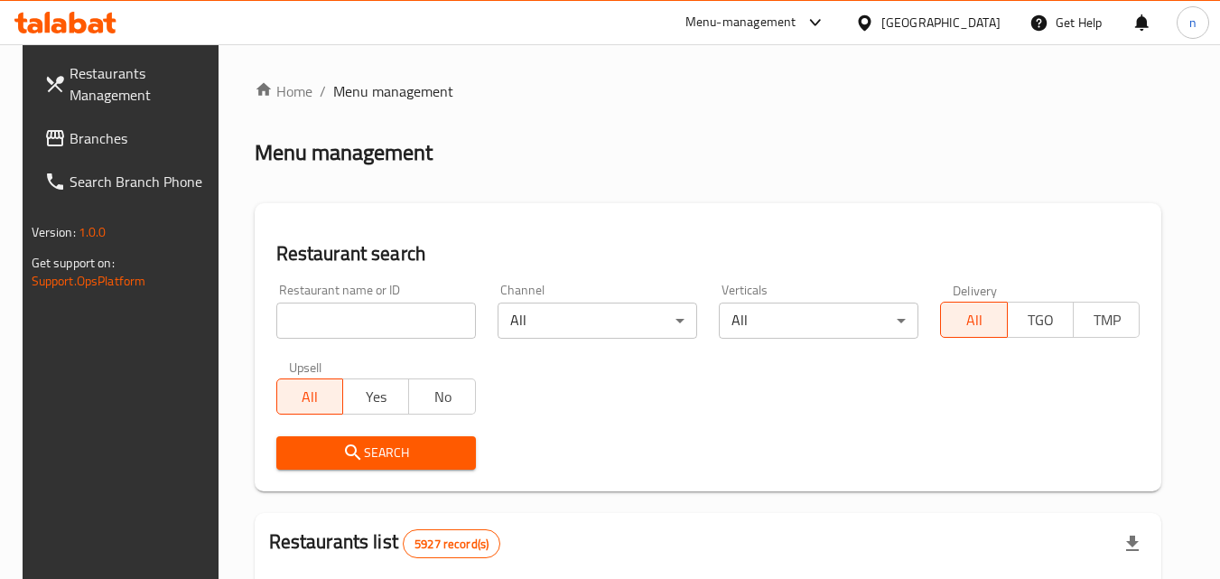
click at [400, 332] on input "search" at bounding box center [376, 321] width 200 height 36
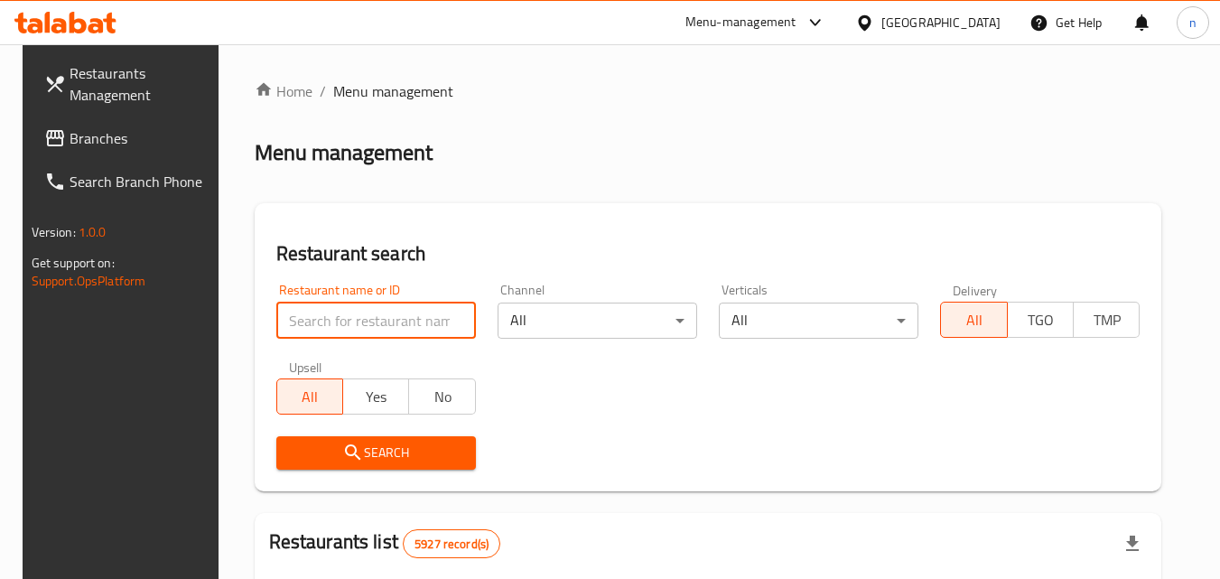
paste input "702634"
type input "702634"
click button "Search" at bounding box center [376, 452] width 200 height 33
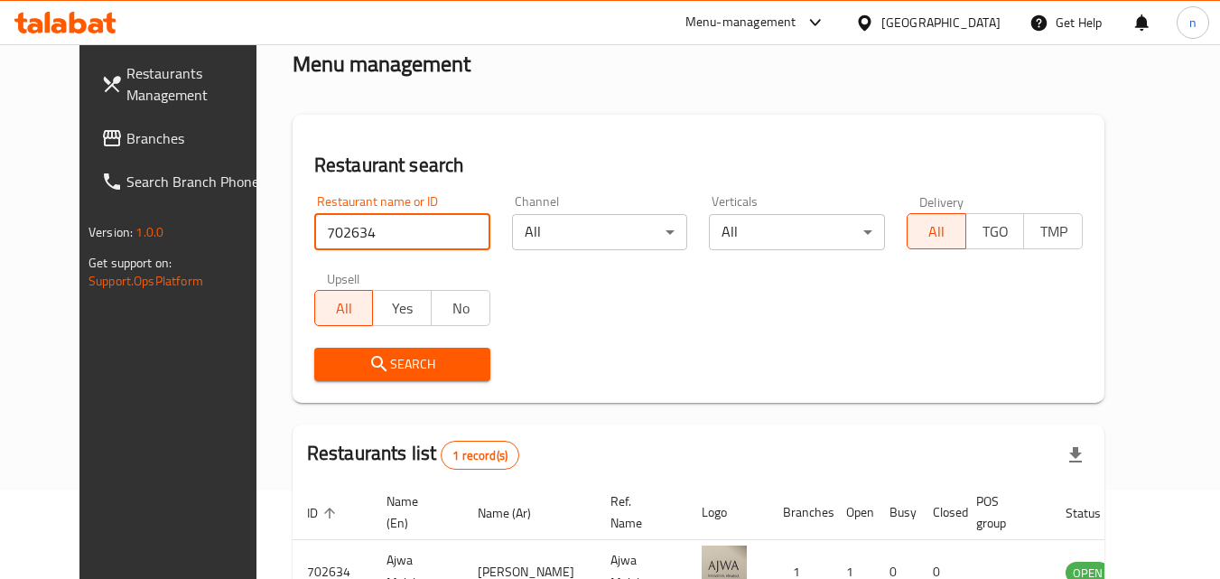
scroll to position [211, 0]
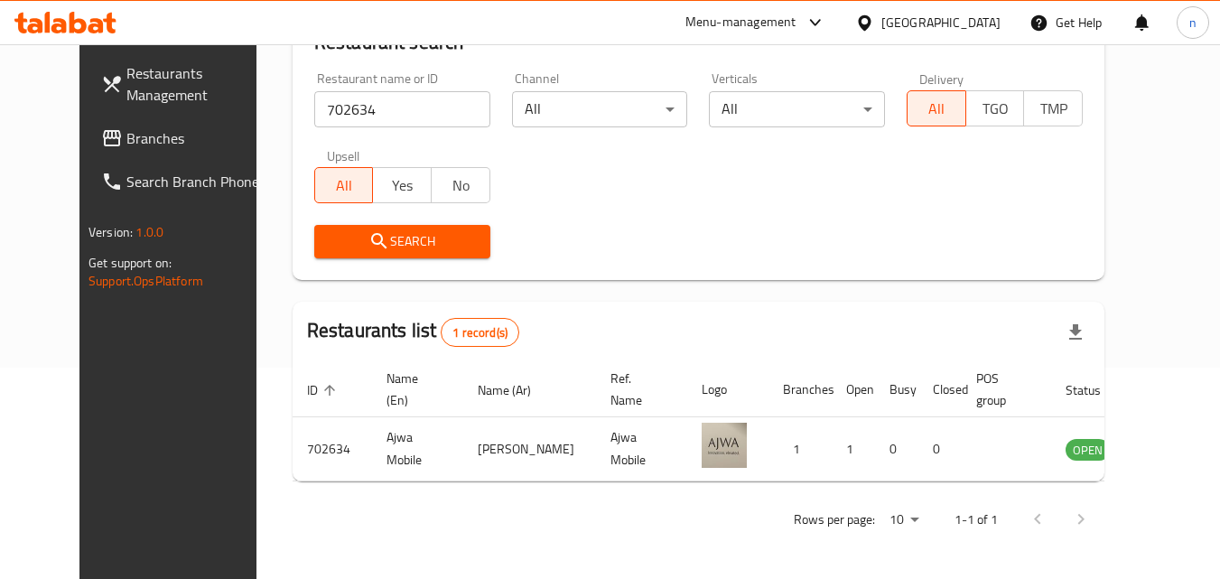
click at [994, 24] on div "[GEOGRAPHIC_DATA]" at bounding box center [941, 23] width 119 height 20
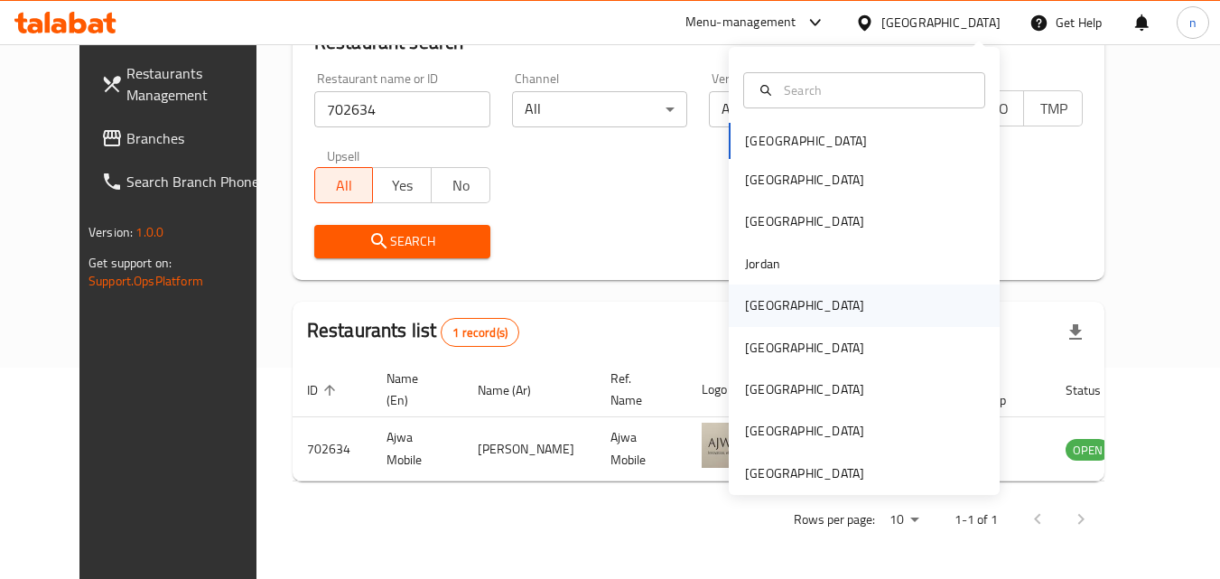
click at [767, 306] on div "[GEOGRAPHIC_DATA]" at bounding box center [804, 305] width 119 height 20
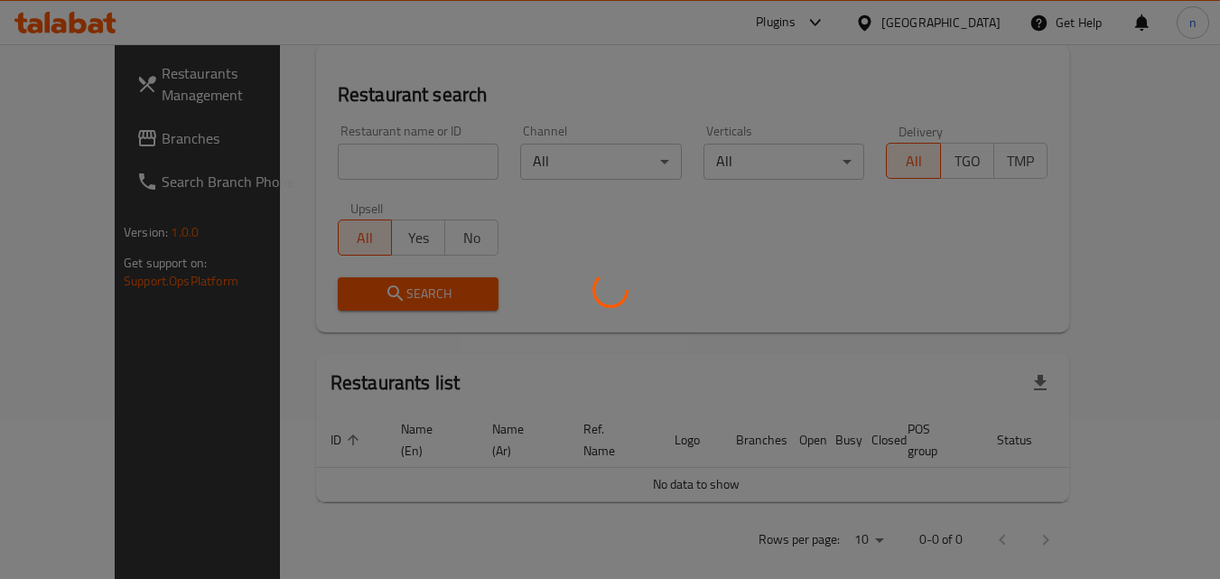
scroll to position [211, 0]
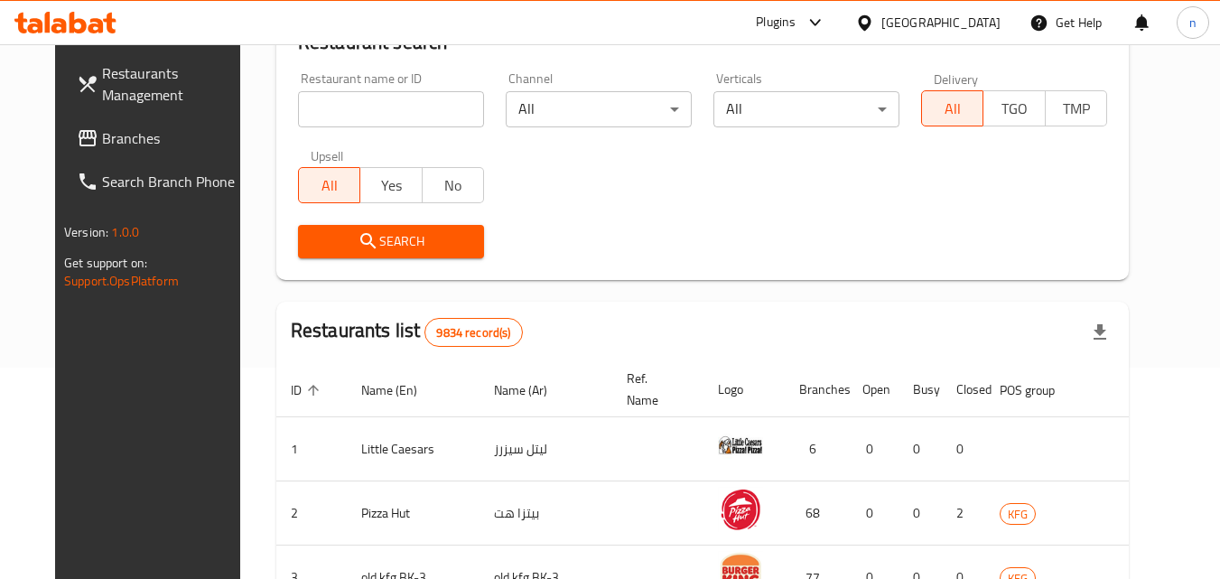
click at [102, 136] on span "Branches" at bounding box center [173, 138] width 143 height 22
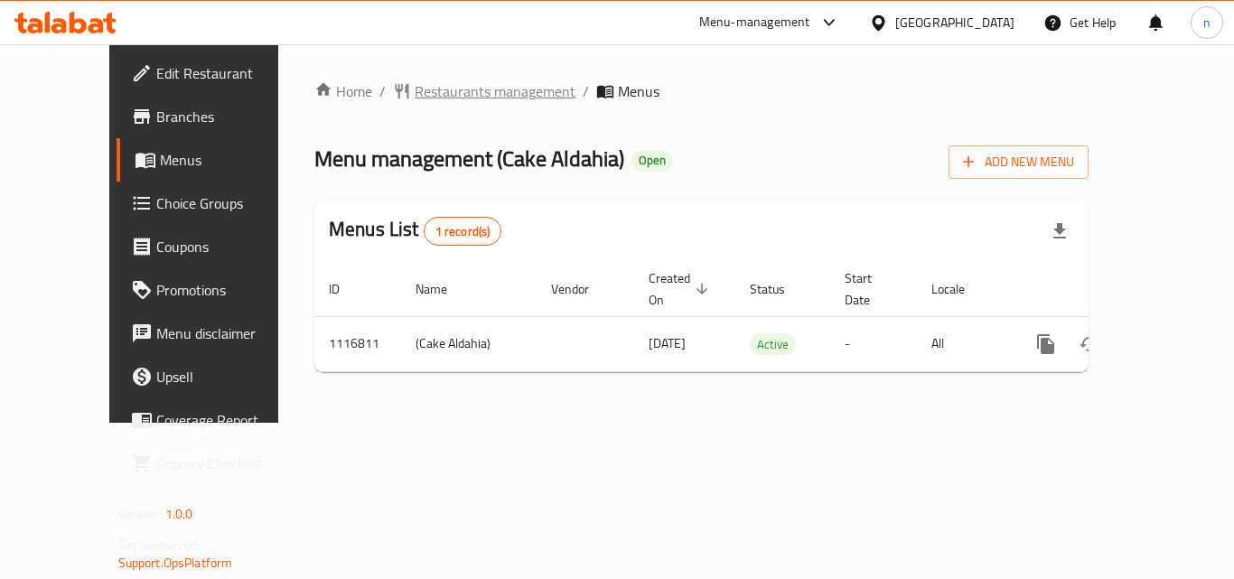
click at [417, 95] on span "Restaurants management" at bounding box center [495, 91] width 161 height 22
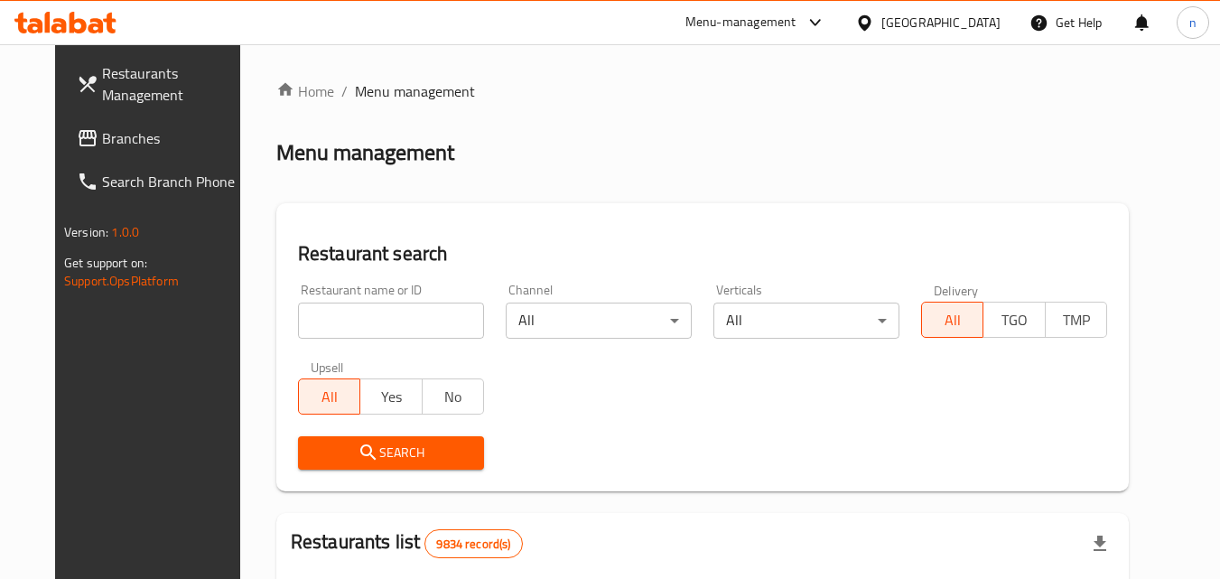
drag, startPoint x: 407, startPoint y: 313, endPoint x: 396, endPoint y: 316, distance: 12.1
click at [407, 313] on input "search" at bounding box center [391, 321] width 186 height 36
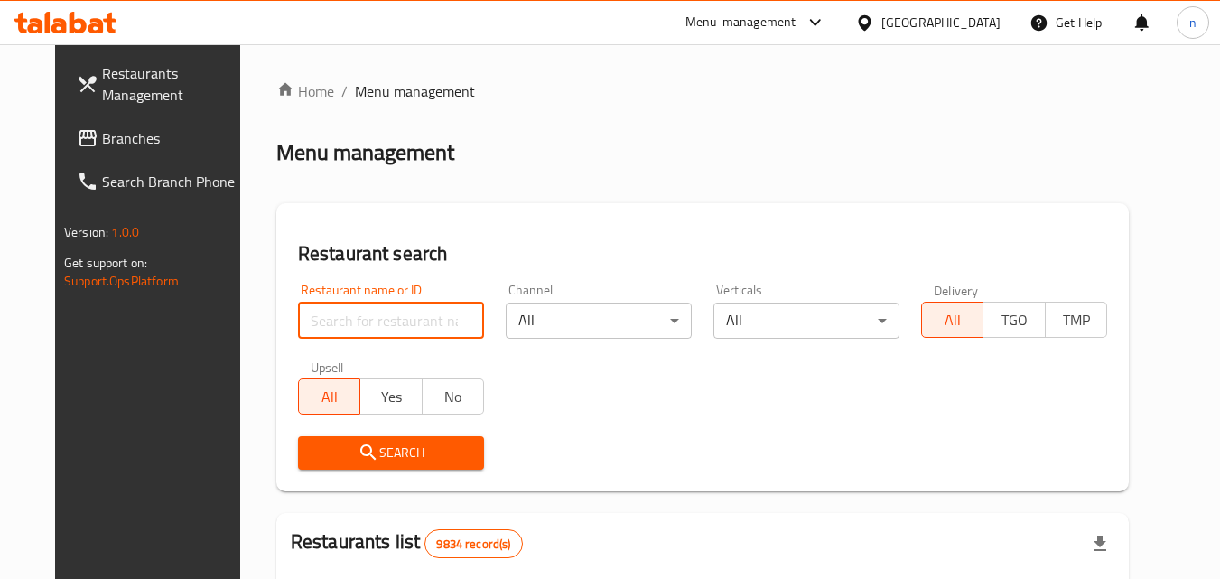
paste input "665880"
type input "665880"
click button "Search" at bounding box center [391, 452] width 186 height 33
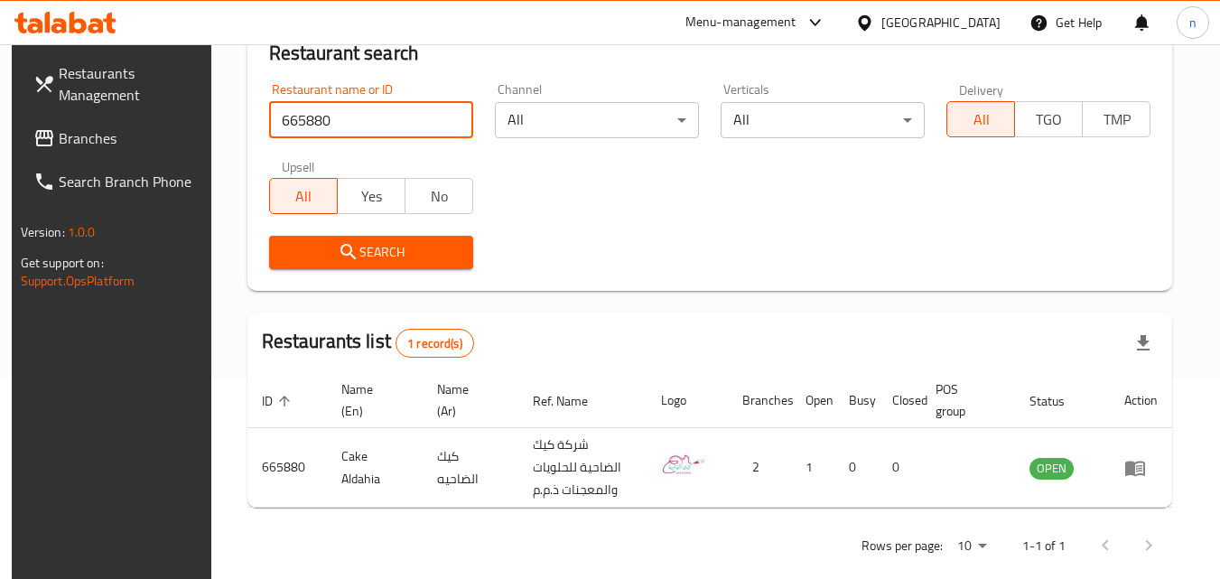
scroll to position [227, 0]
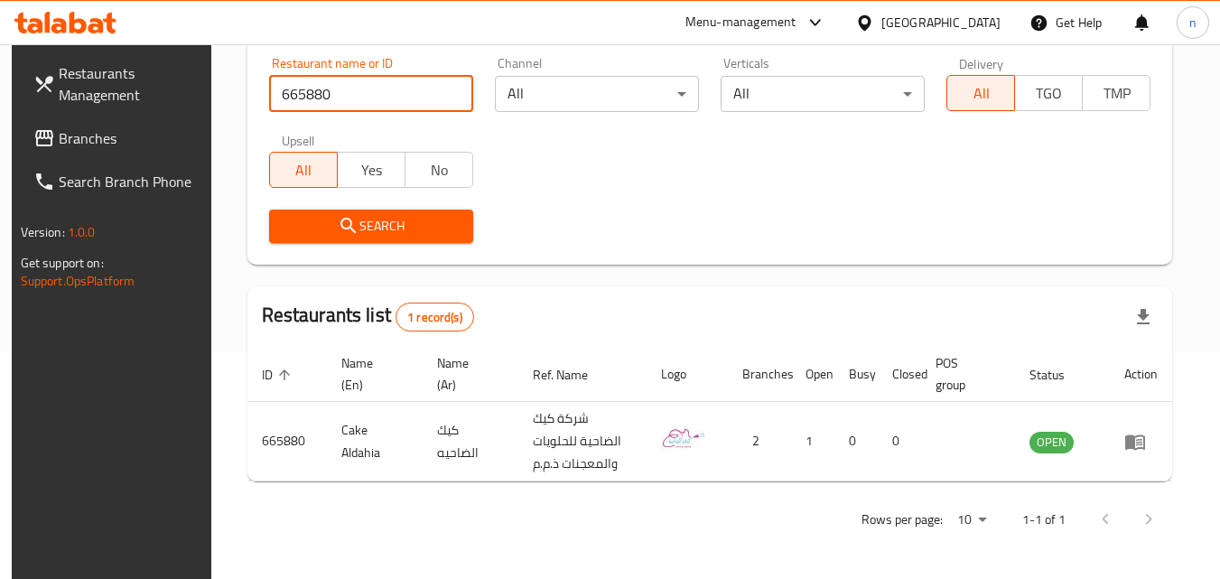
click at [991, 17] on div "[GEOGRAPHIC_DATA]" at bounding box center [941, 23] width 119 height 20
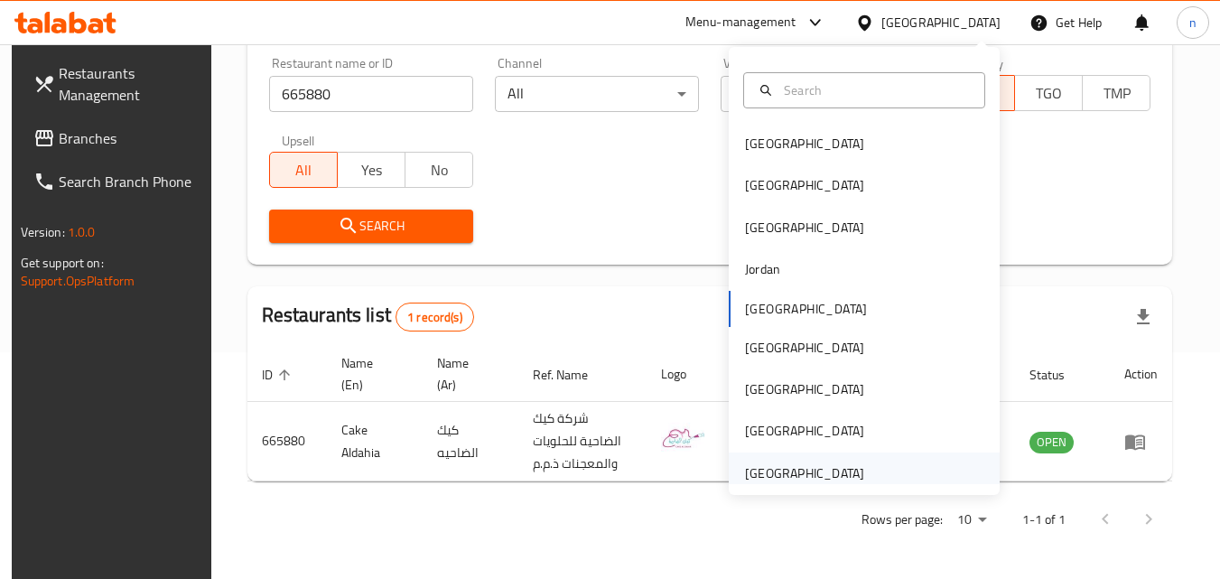
click at [806, 468] on div "[GEOGRAPHIC_DATA]" at bounding box center [804, 473] width 119 height 20
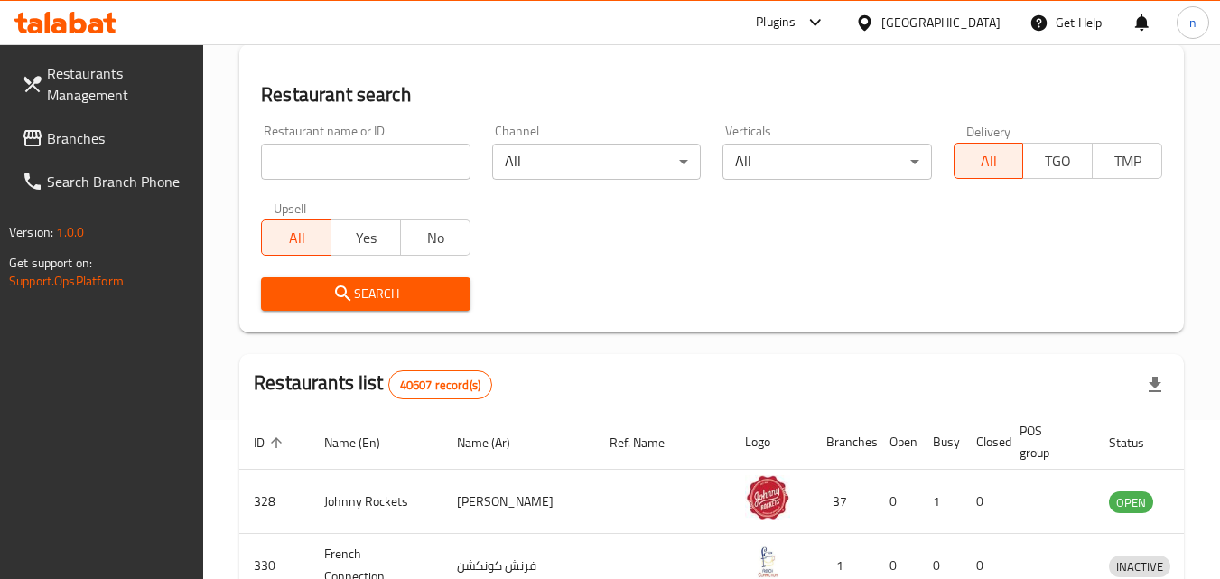
scroll to position [227, 0]
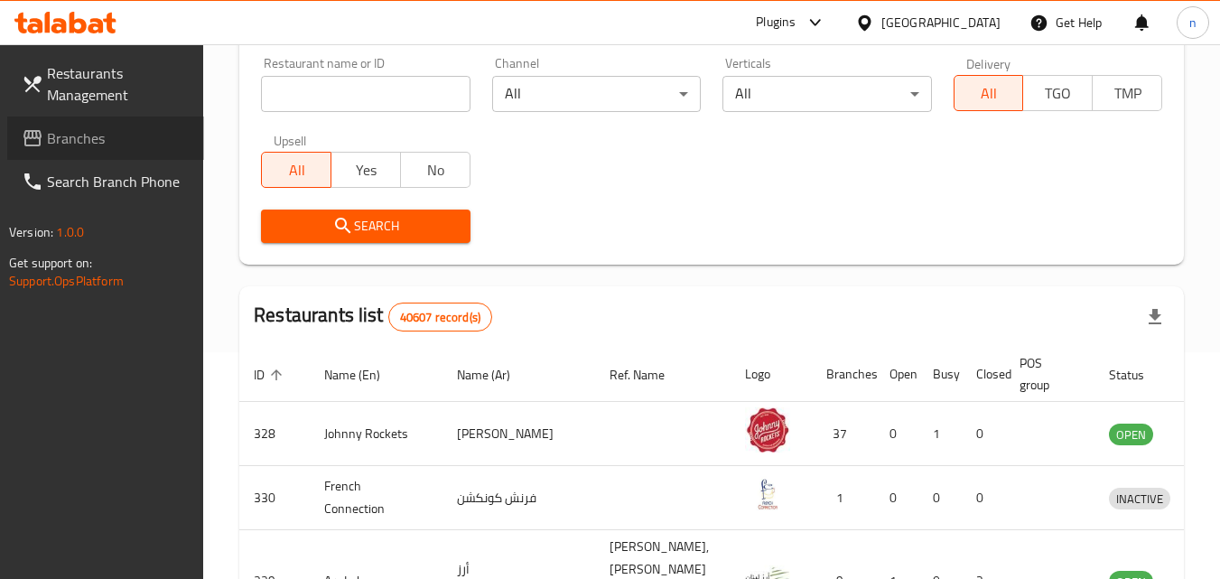
click at [91, 142] on span "Branches" at bounding box center [118, 138] width 143 height 22
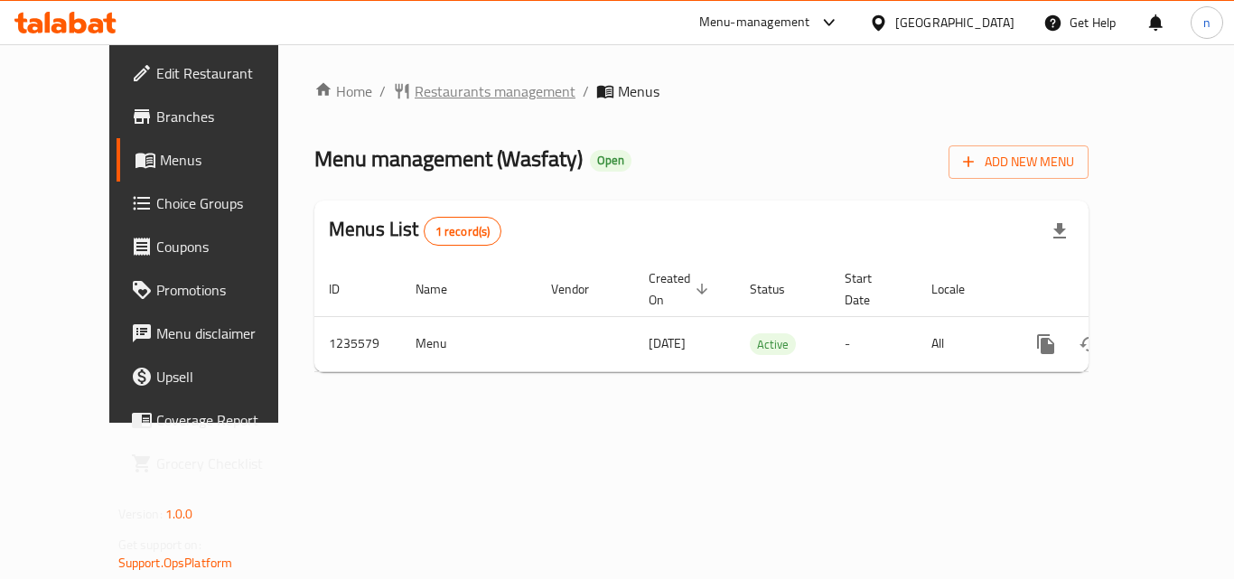
click at [421, 98] on span "Restaurants management" at bounding box center [495, 91] width 161 height 22
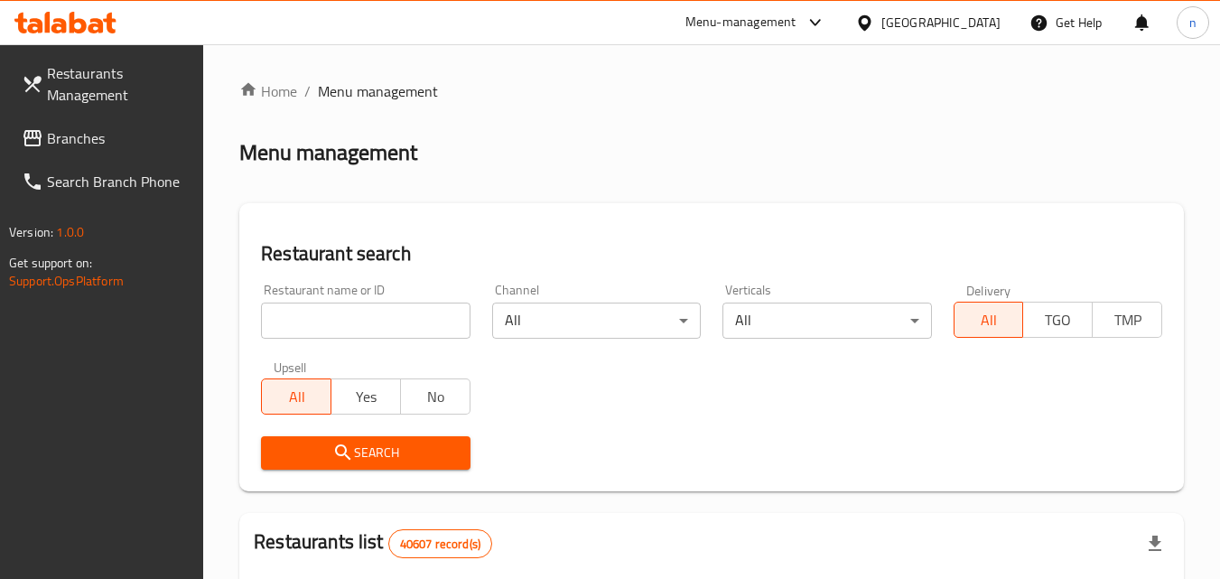
drag, startPoint x: 419, startPoint y: 325, endPoint x: 400, endPoint y: 314, distance: 21.8
click at [416, 325] on input "search" at bounding box center [365, 321] width 209 height 36
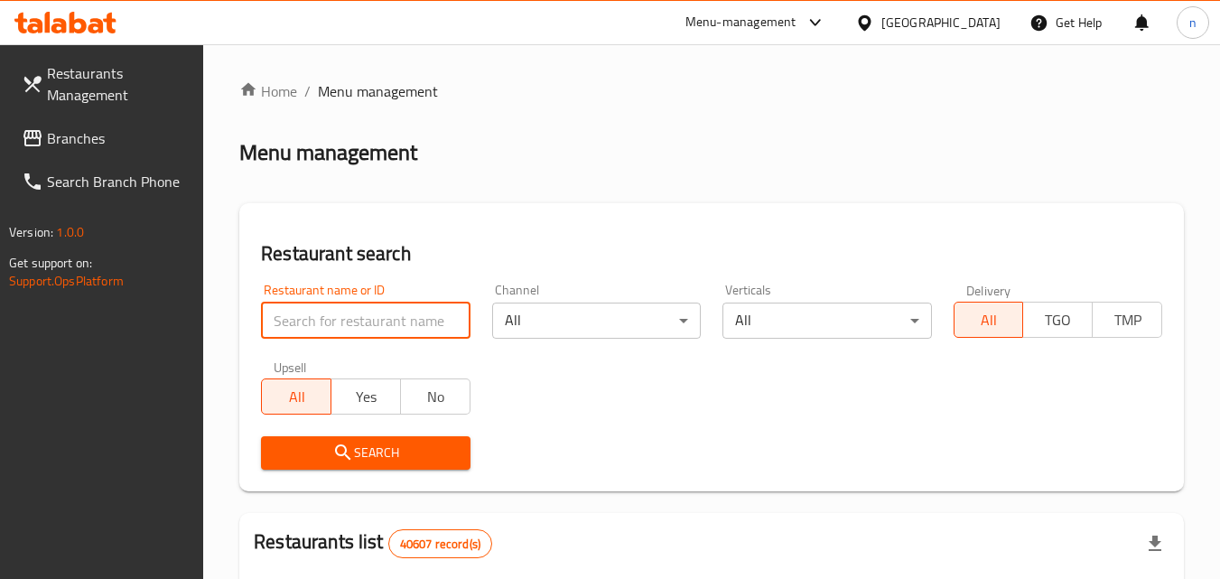
paste input "678776"
type input "678776"
click button "Search" at bounding box center [365, 452] width 209 height 33
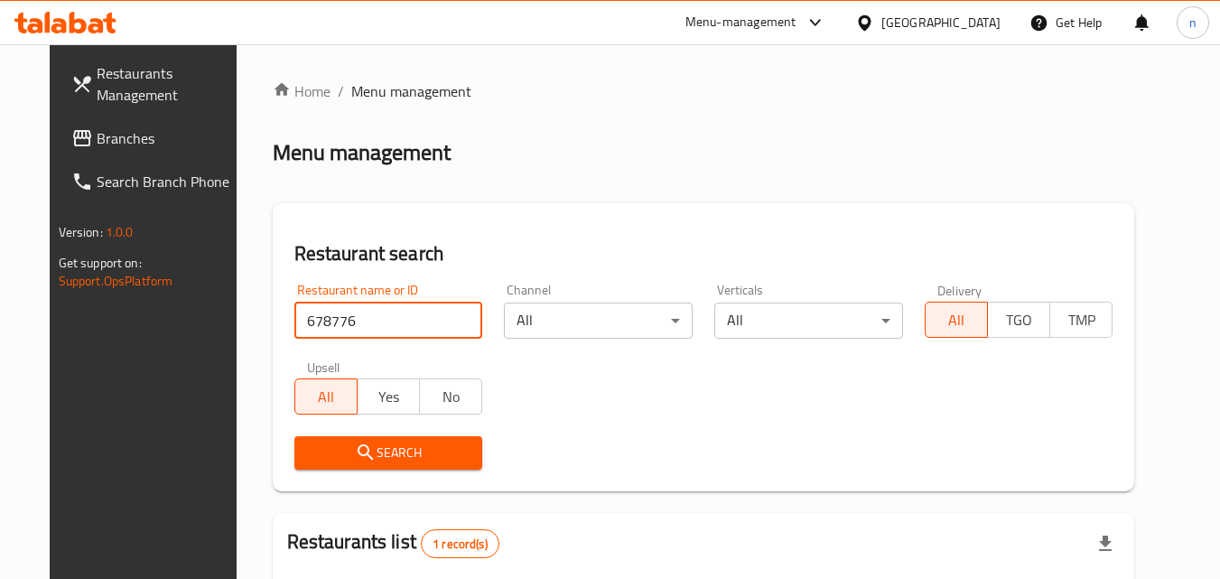
scroll to position [211, 0]
